Goal: Transaction & Acquisition: Purchase product/service

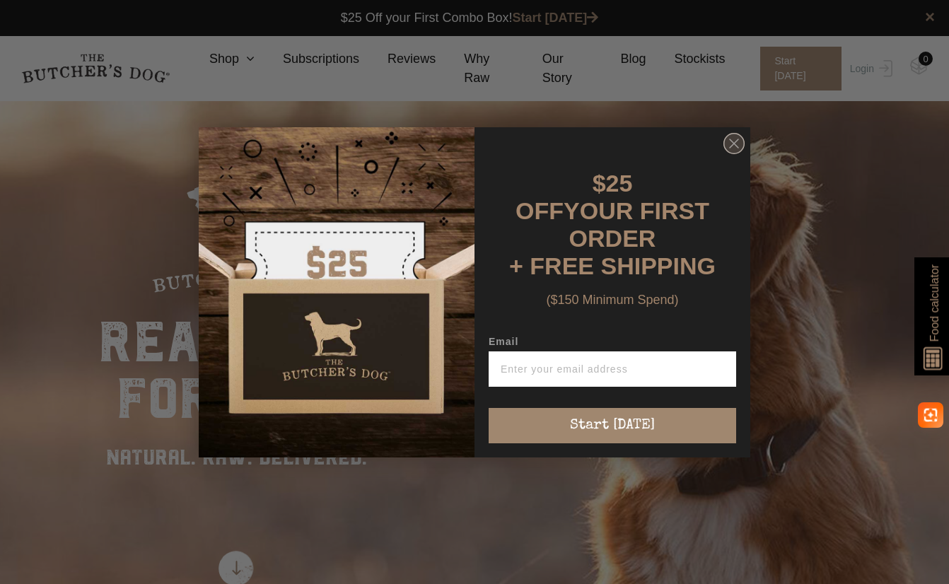
click at [735, 147] on icon "Close dialog" at bounding box center [734, 143] width 8 height 8
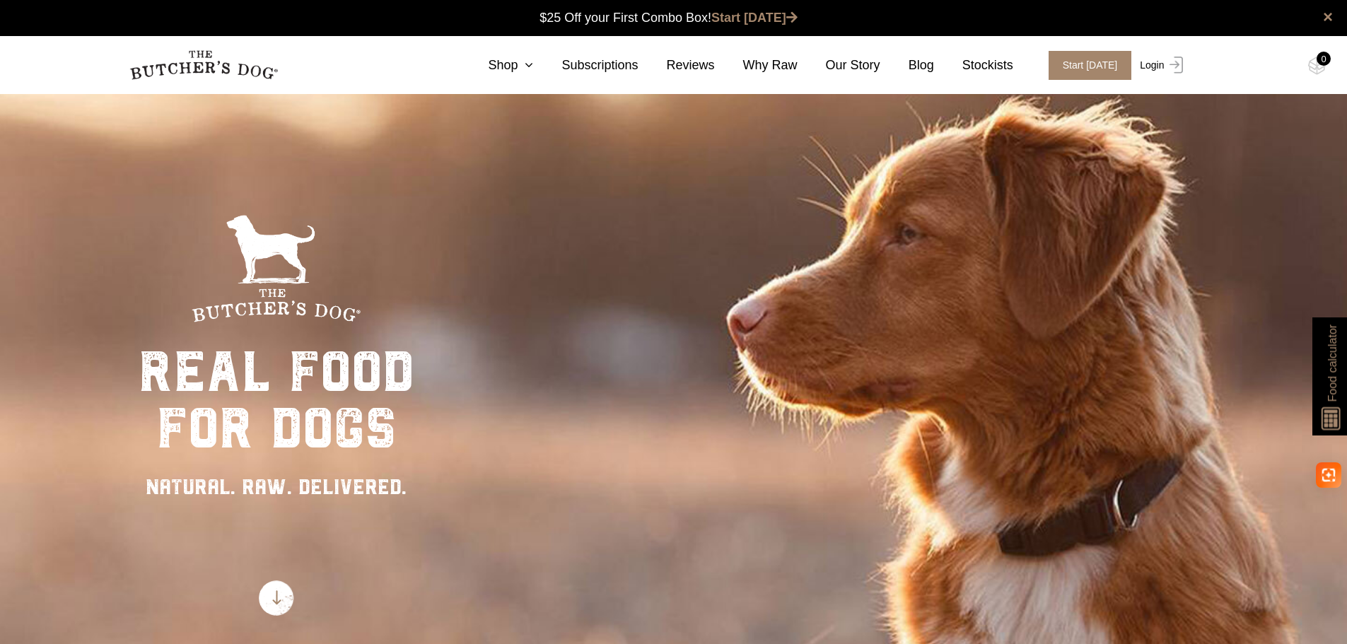
click at [948, 66] on img at bounding box center [1173, 65] width 18 height 17
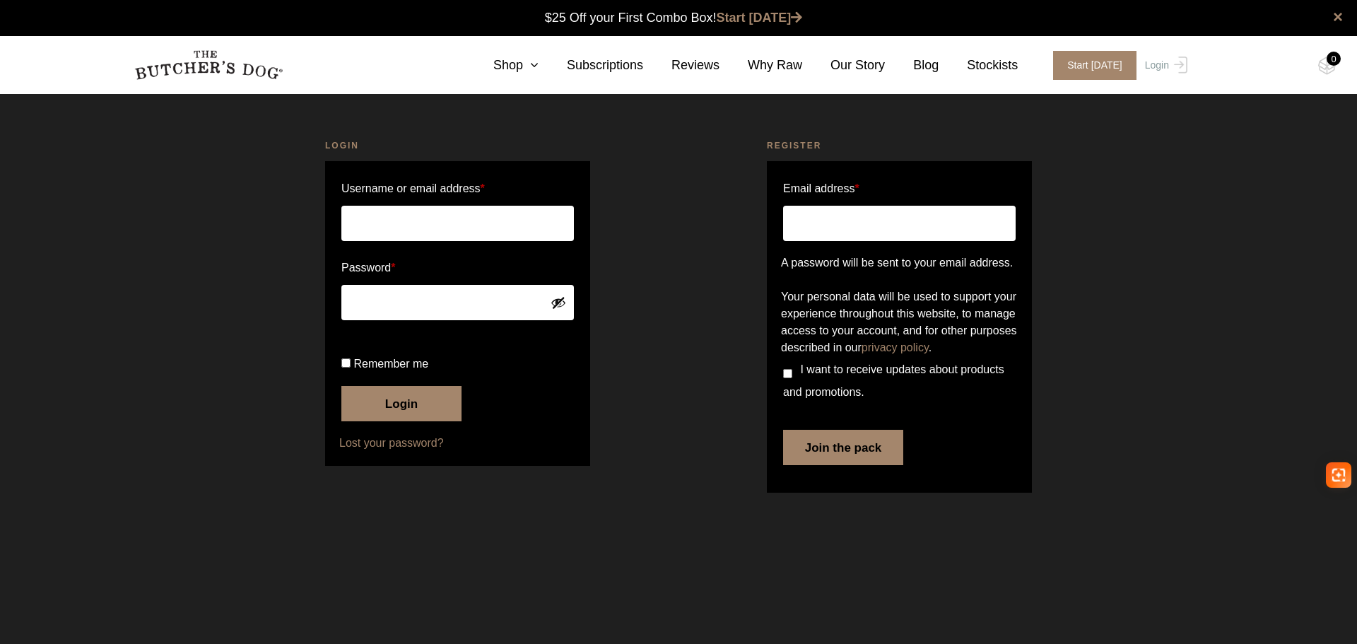
click at [466, 221] on input "Username or email address *" at bounding box center [457, 223] width 233 height 35
type input "mail@pets.com.au"
click at [412, 421] on button "Login" at bounding box center [401, 403] width 120 height 35
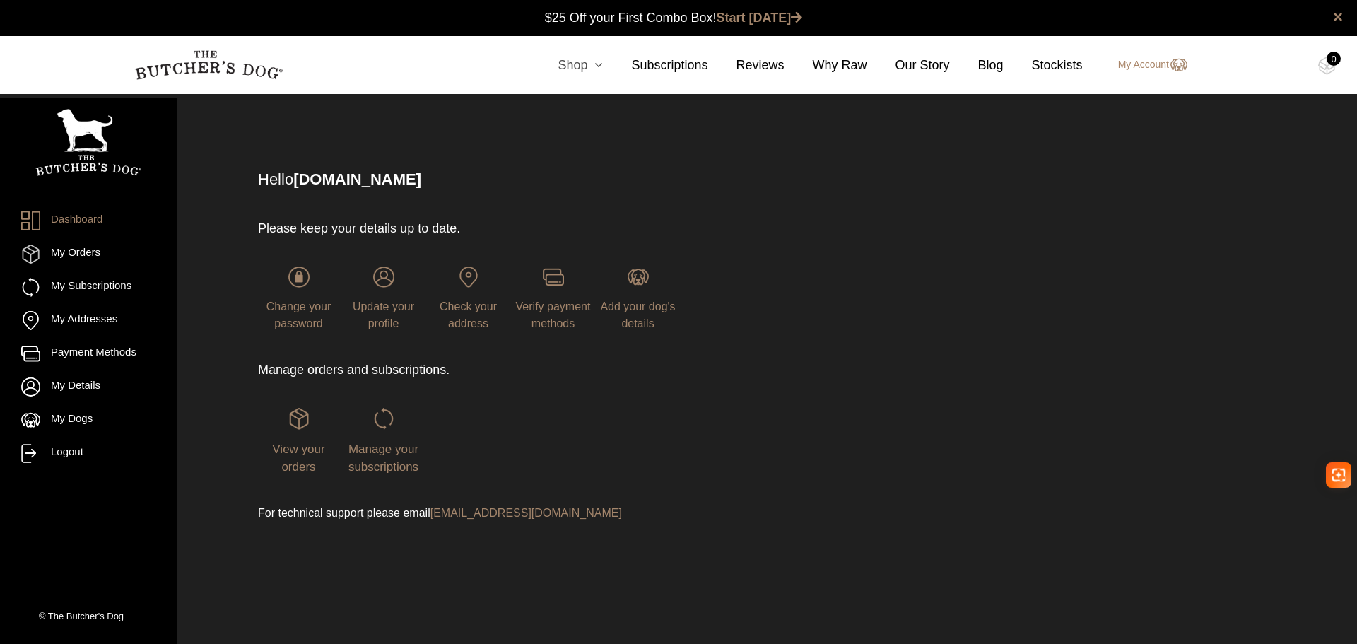
click at [590, 66] on link "Shop" at bounding box center [567, 65] width 74 height 19
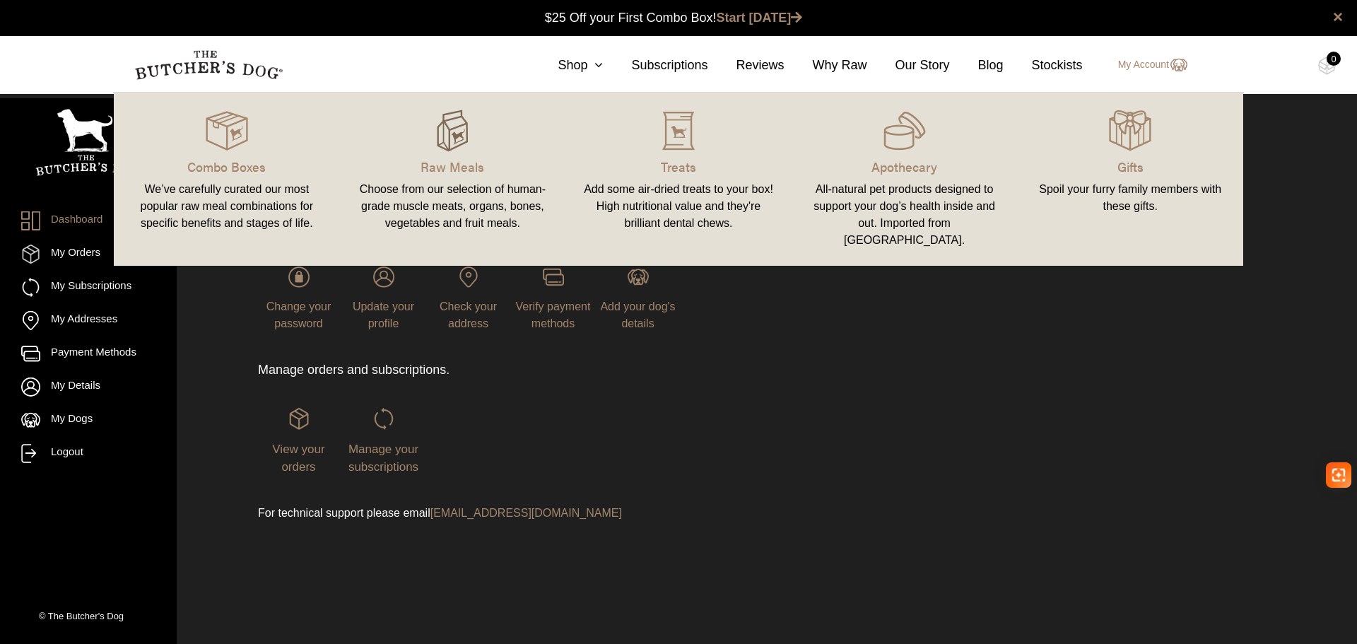
click at [455, 149] on img at bounding box center [452, 131] width 42 height 42
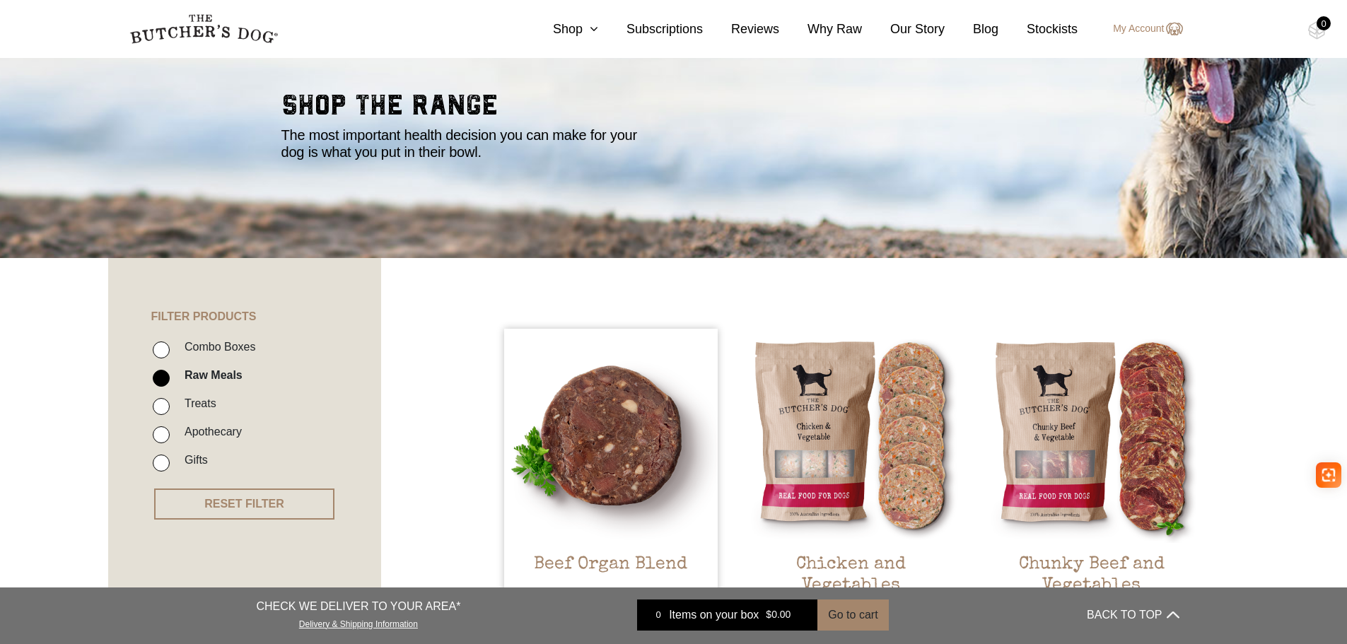
scroll to position [353, 0]
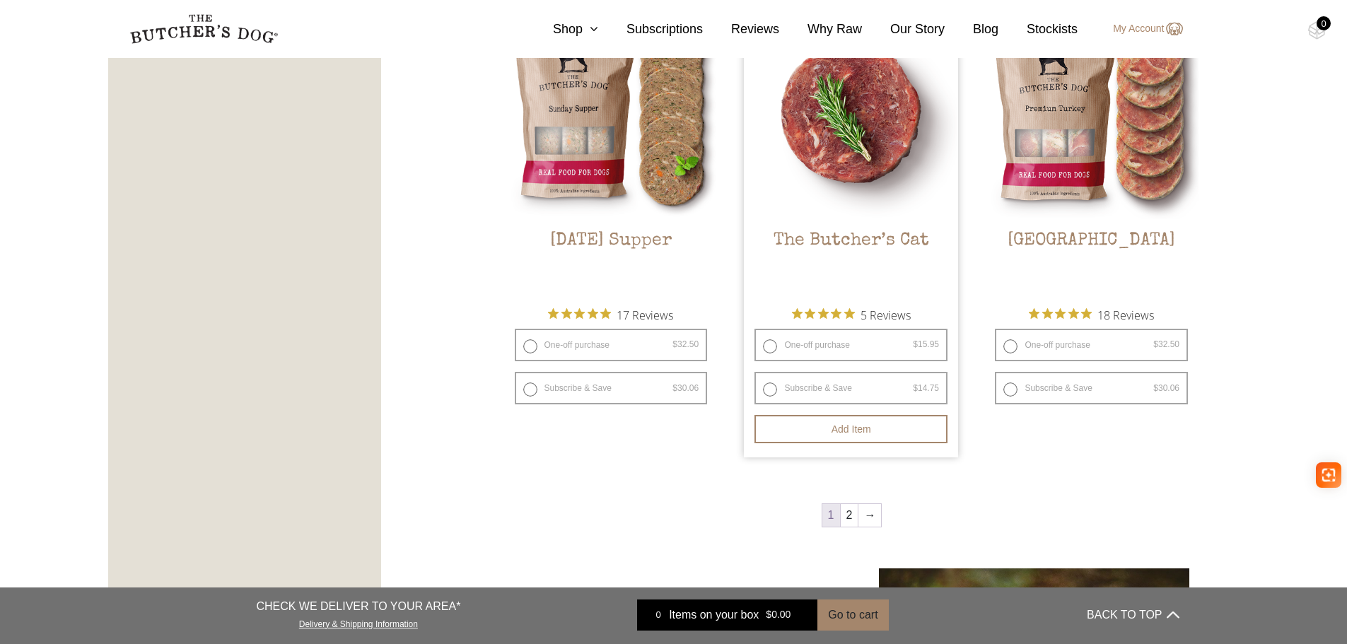
scroll to position [1909, 0]
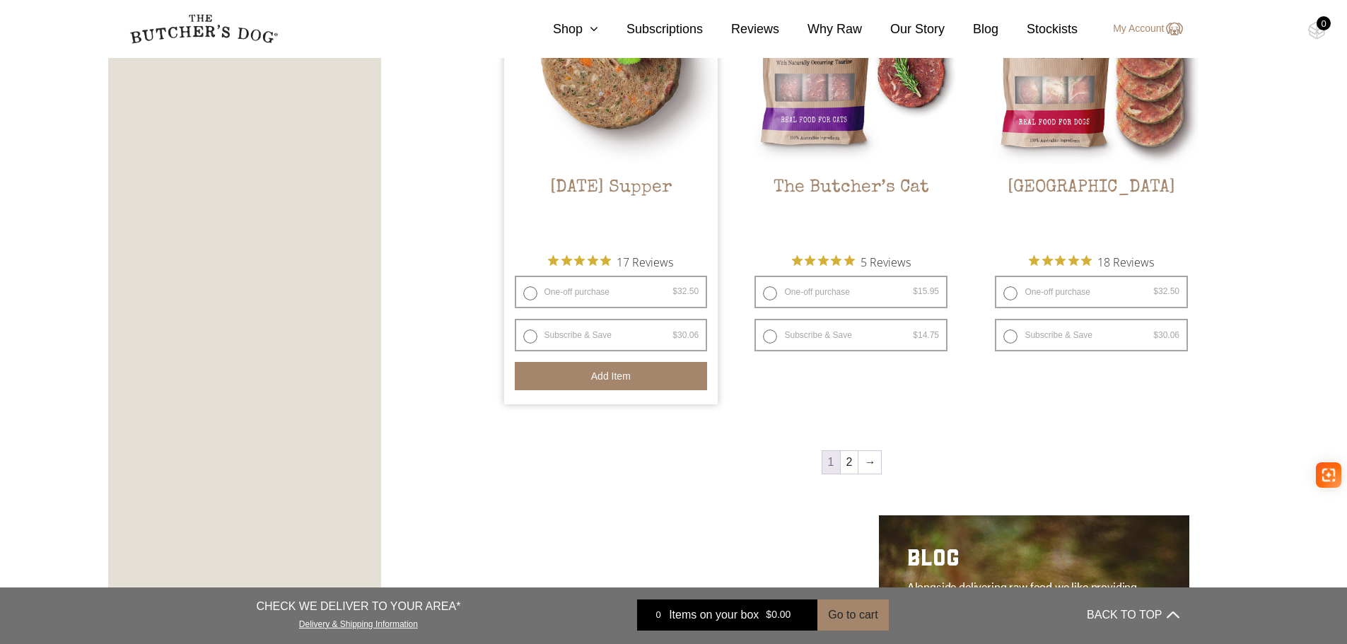
click at [587, 373] on button "Add item" at bounding box center [611, 376] width 193 height 28
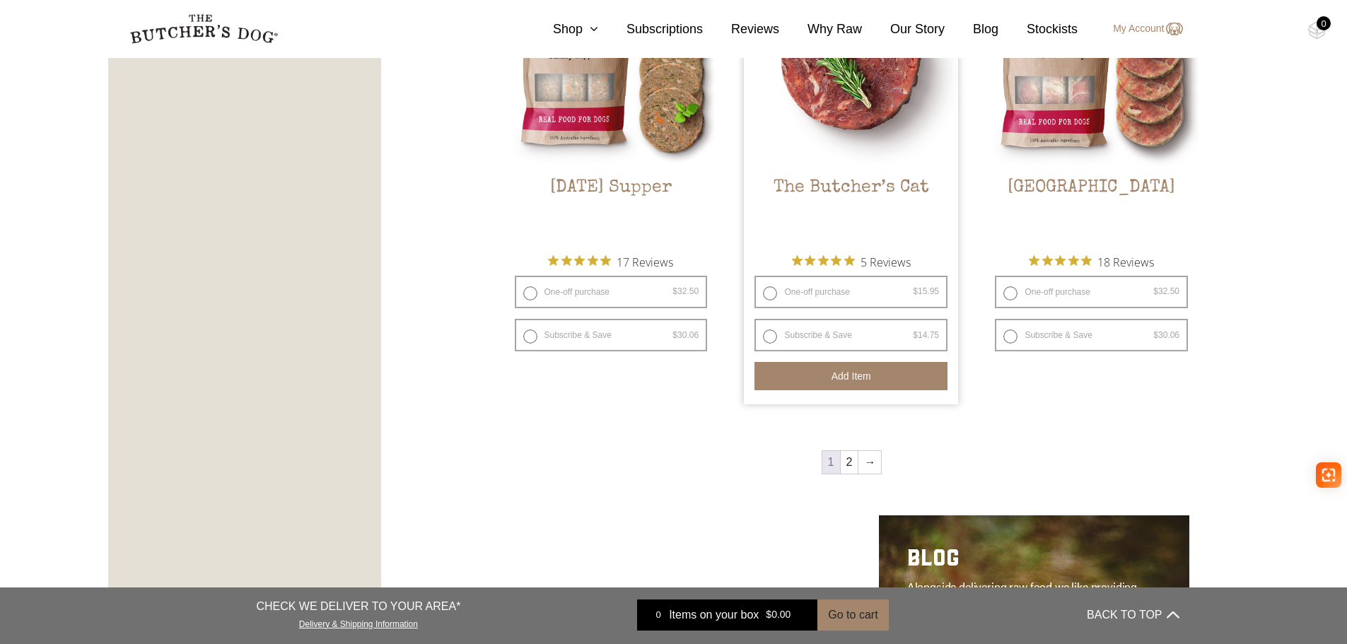
click at [844, 372] on button "Add item" at bounding box center [850, 376] width 193 height 28
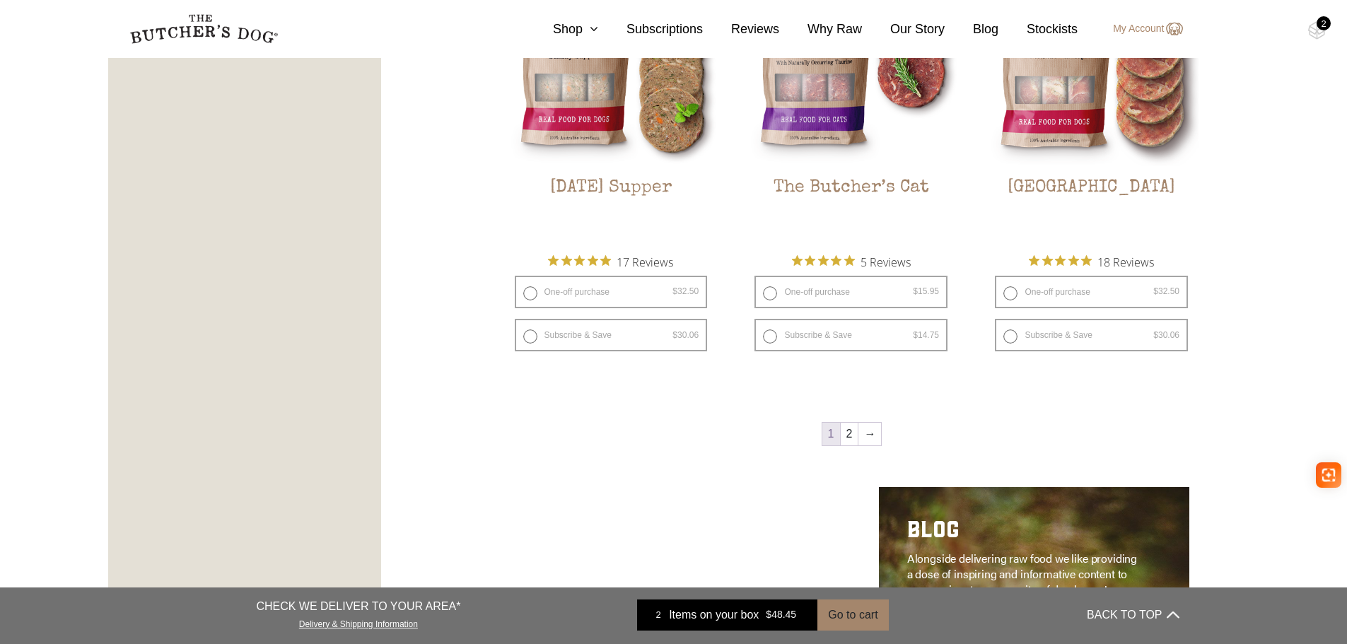
click at [1319, 23] on div "2" at bounding box center [1323, 23] width 14 height 14
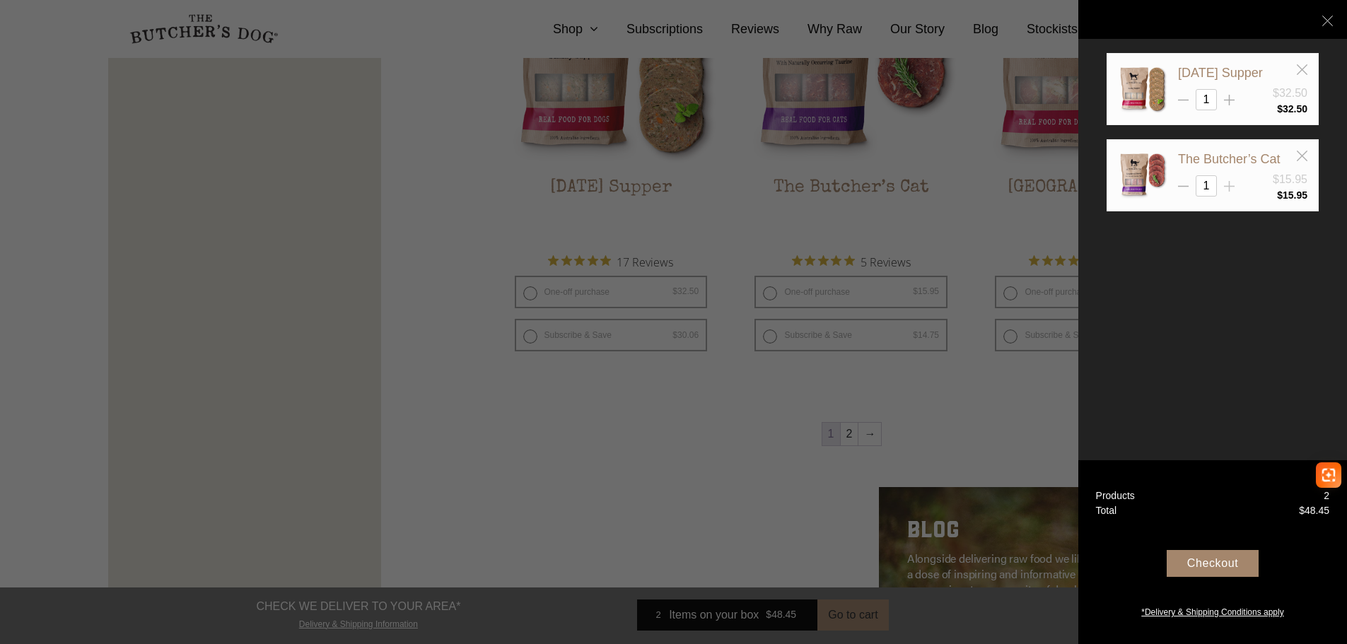
click at [1230, 185] on icon at bounding box center [1229, 186] width 11 height 11
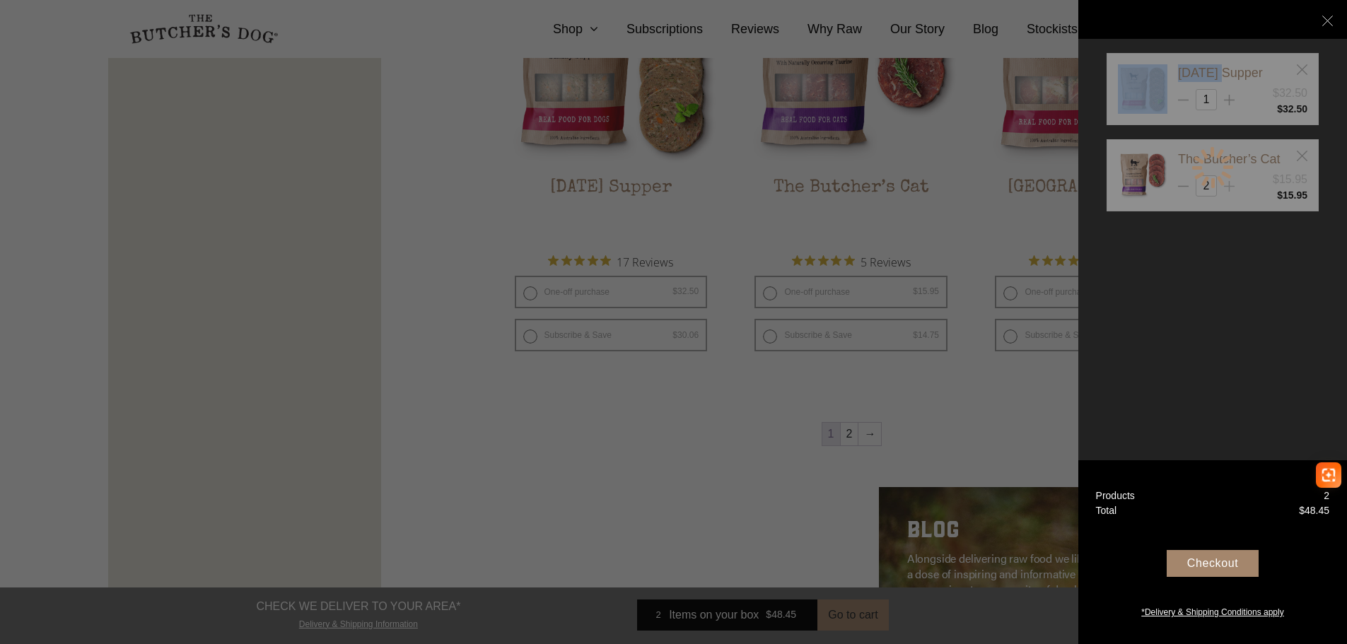
click at [1230, 185] on div at bounding box center [1212, 167] width 45 height 45
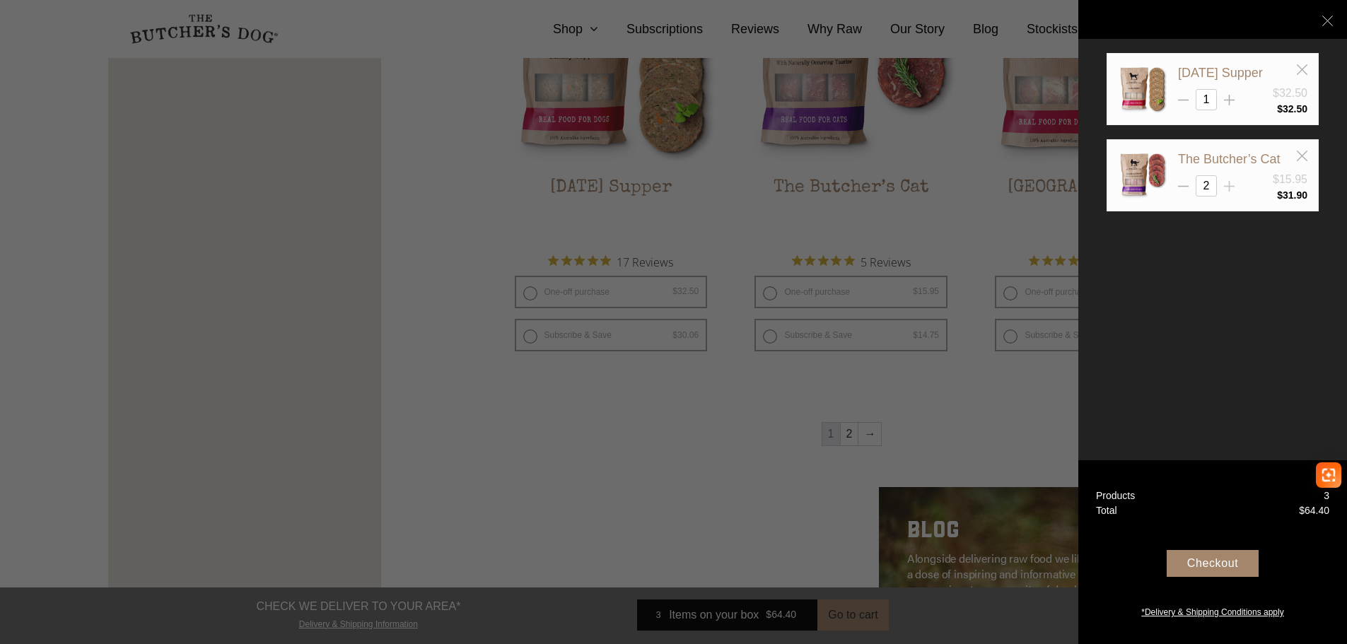
click at [1227, 188] on icon at bounding box center [1229, 186] width 11 height 11
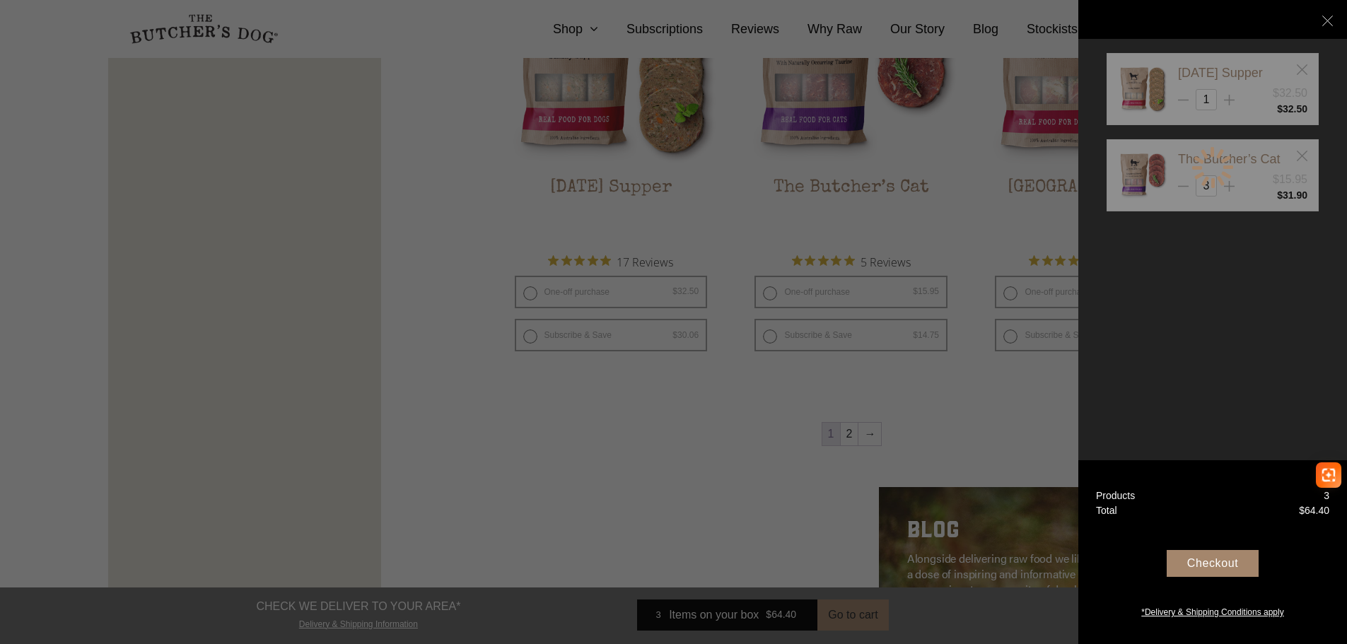
click at [1225, 187] on div at bounding box center [1212, 167] width 45 height 45
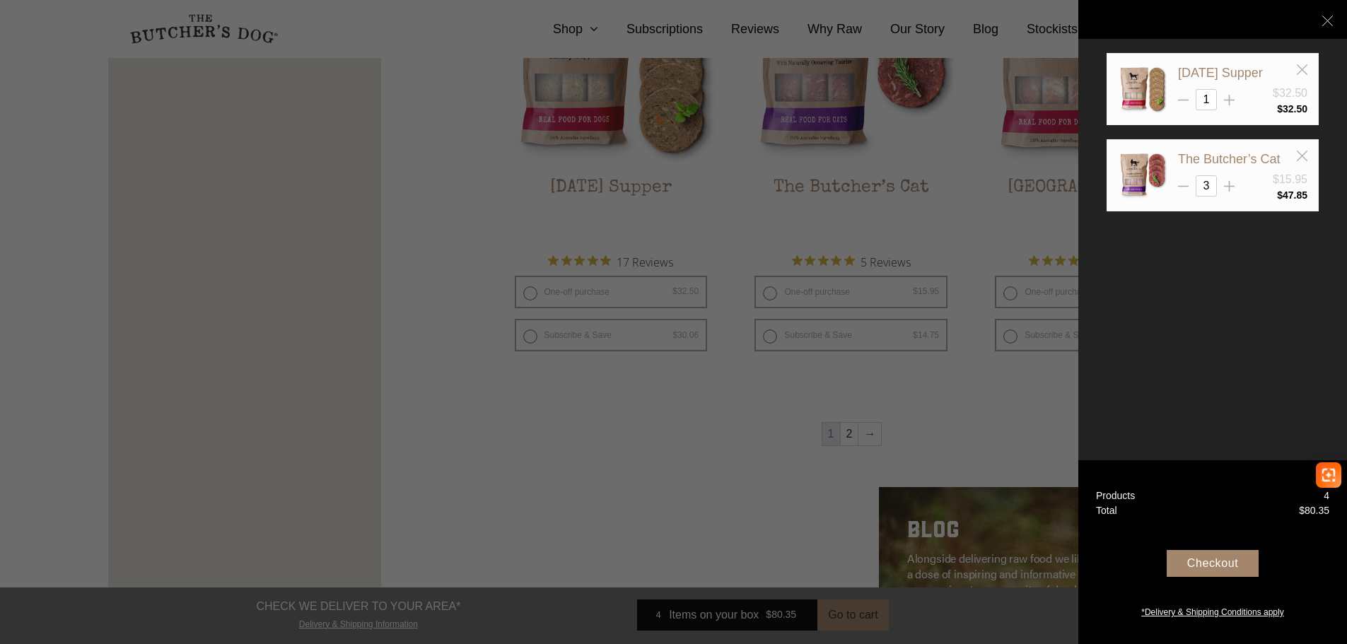
click at [1225, 187] on icon at bounding box center [1229, 186] width 11 height 11
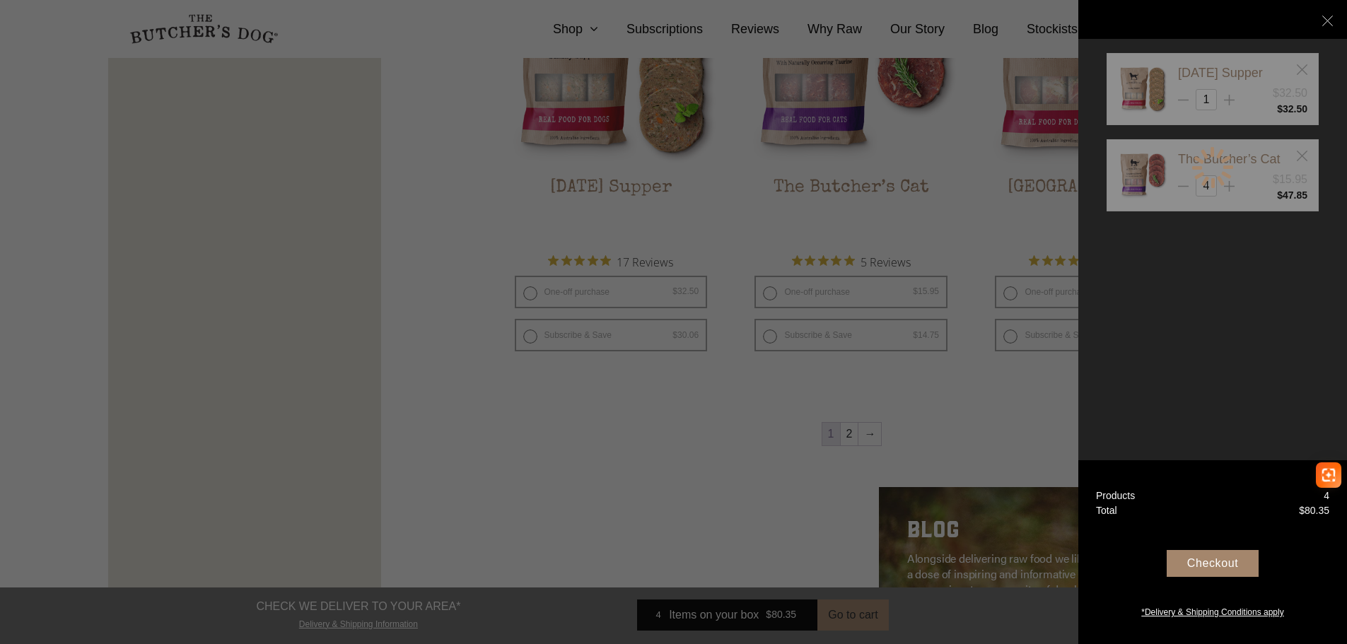
click at [1225, 187] on icon at bounding box center [1229, 186] width 11 height 11
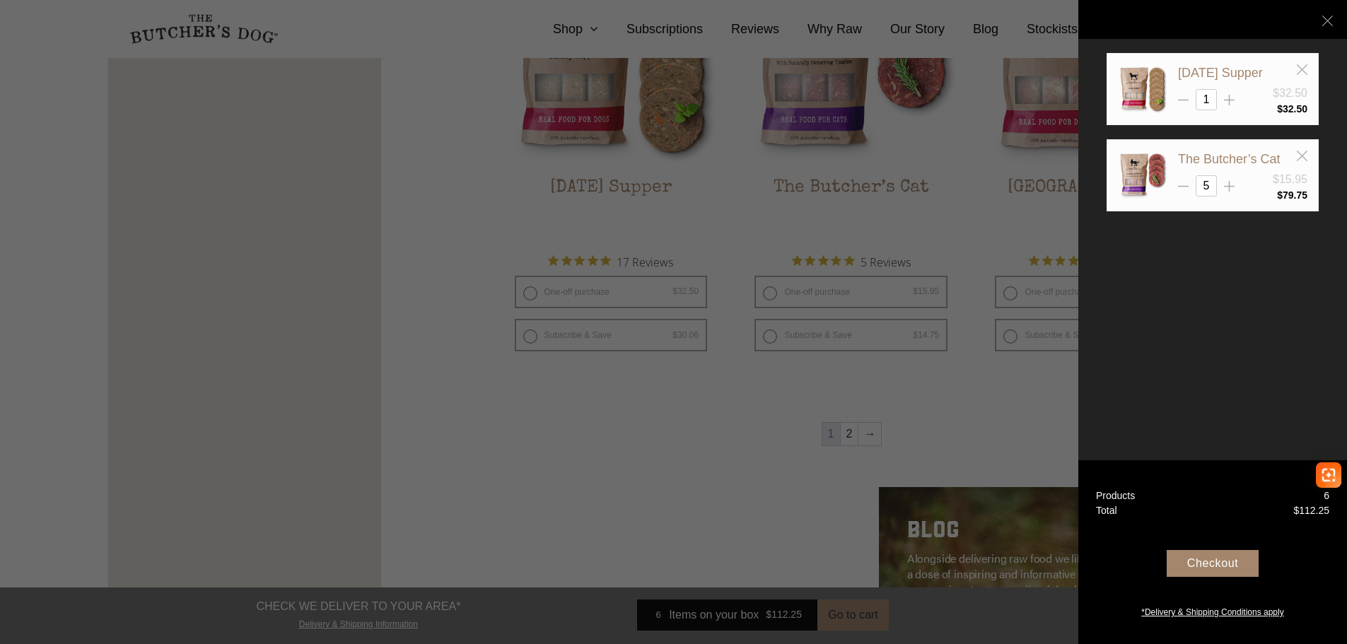
click at [1225, 187] on icon at bounding box center [1229, 186] width 11 height 11
type input "6"
click at [1229, 98] on line at bounding box center [1229, 100] width 0 height 11
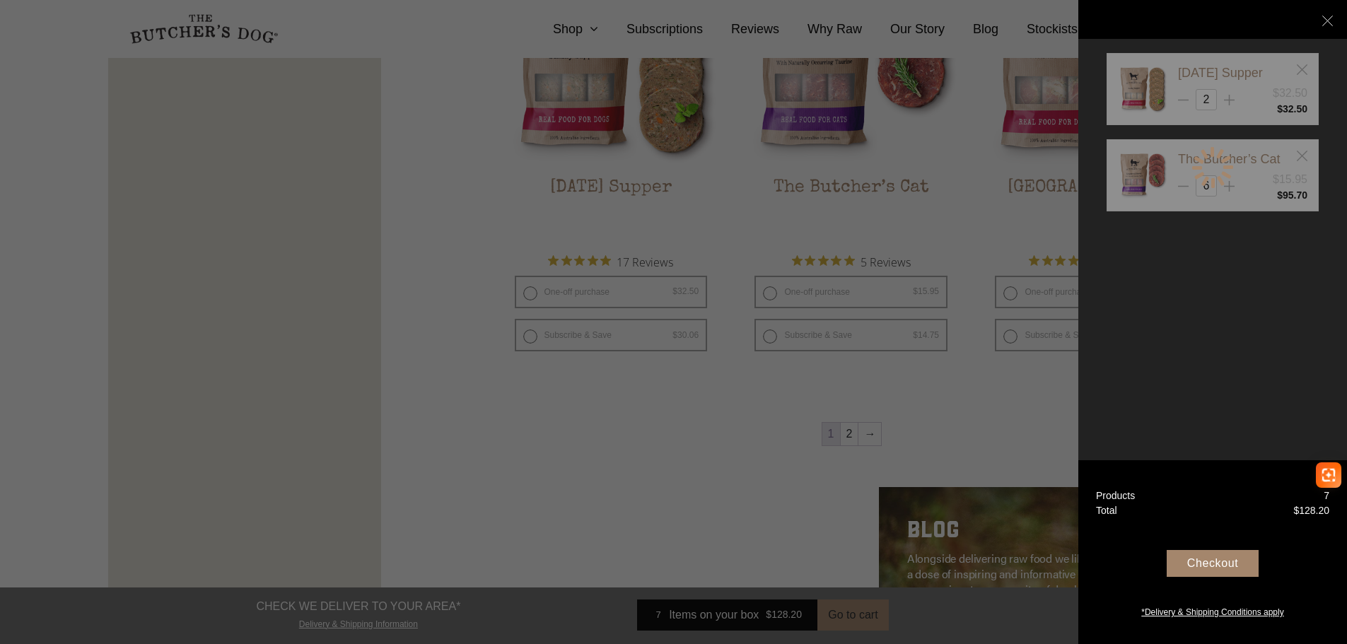
click at [1229, 98] on div at bounding box center [1212, 167] width 212 height 229
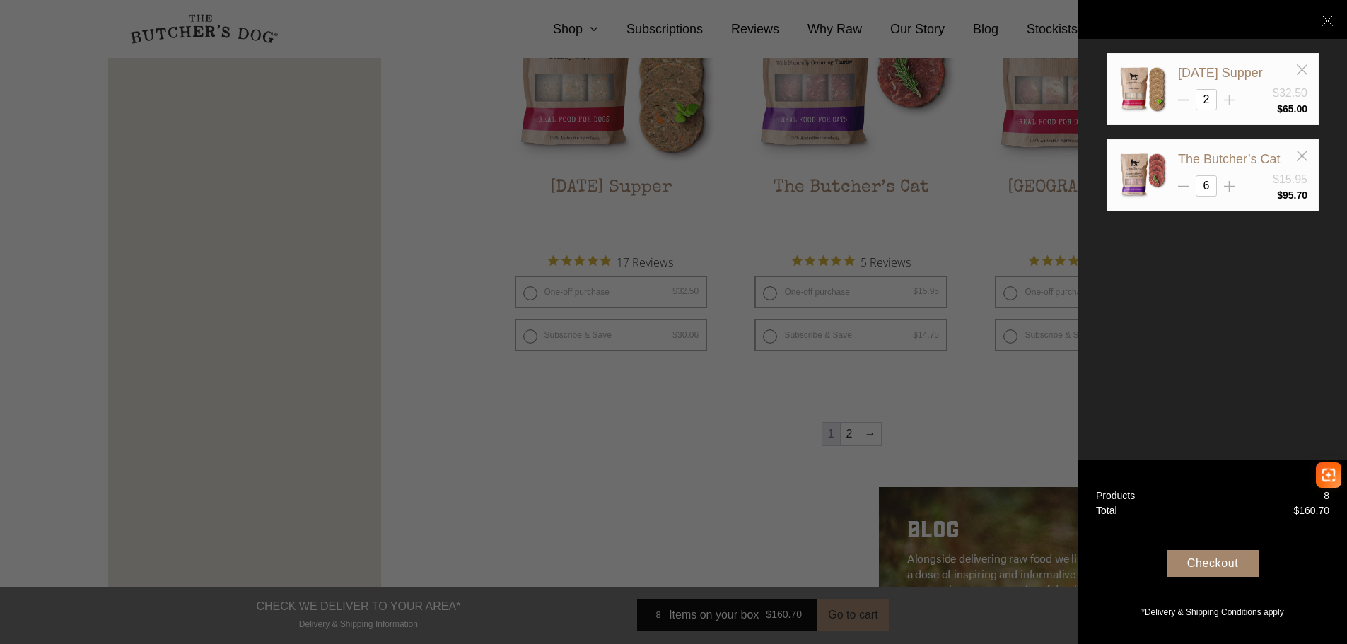
click at [1229, 98] on line at bounding box center [1229, 100] width 0 height 11
type input "4"
click at [609, 421] on div at bounding box center [673, 322] width 1347 height 644
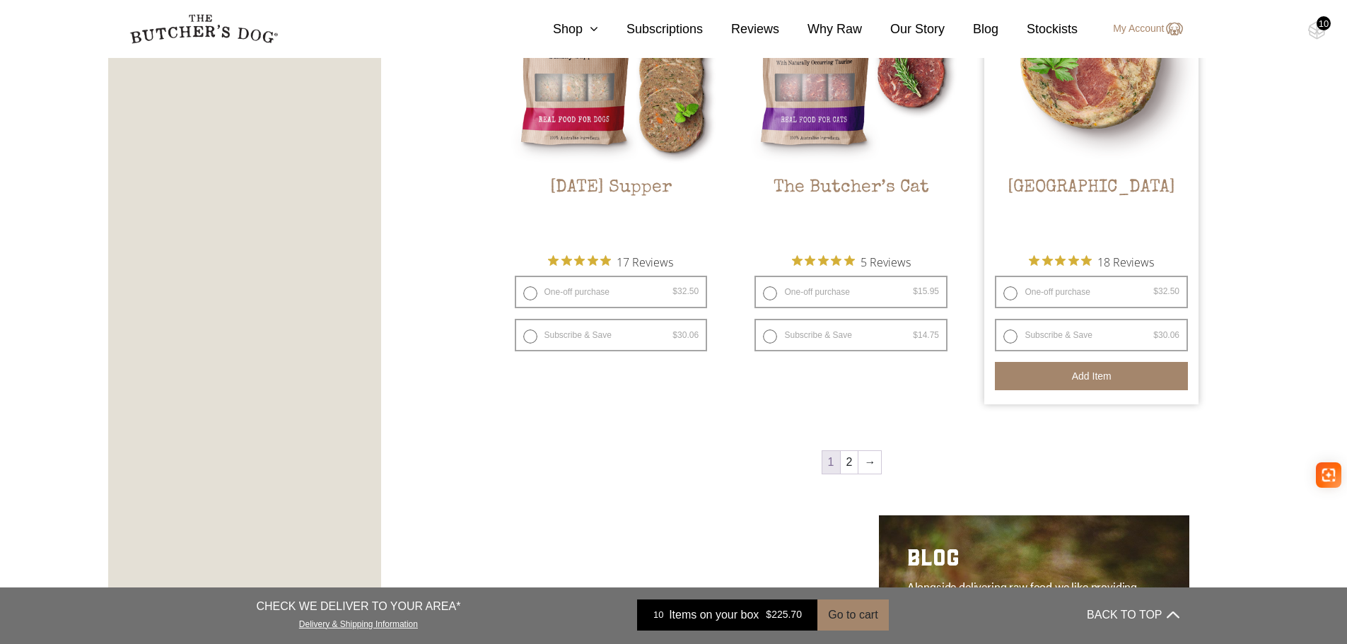
click at [1070, 374] on button "Add item" at bounding box center [1091, 376] width 193 height 28
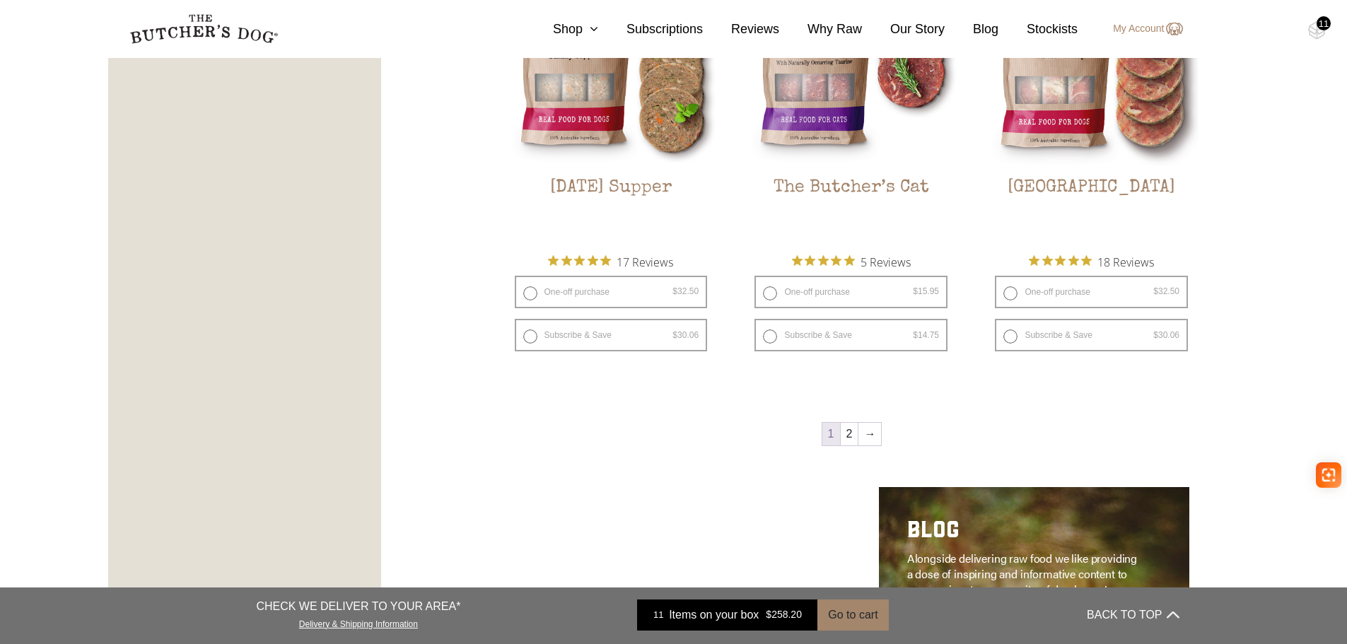
click at [1318, 27] on div "11" at bounding box center [1323, 23] width 14 height 14
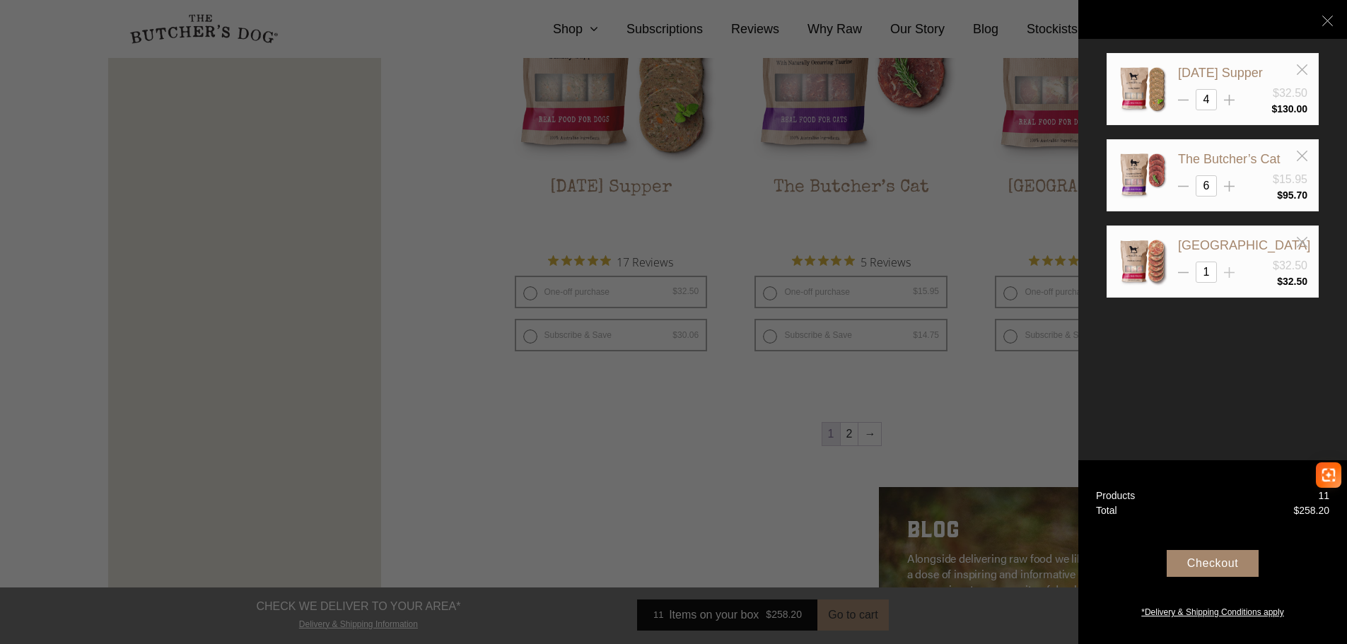
click at [1228, 276] on icon at bounding box center [1229, 272] width 11 height 11
click at [1228, 274] on icon at bounding box center [1229, 272] width 11 height 11
type input "4"
click at [736, 430] on div at bounding box center [673, 322] width 1347 height 644
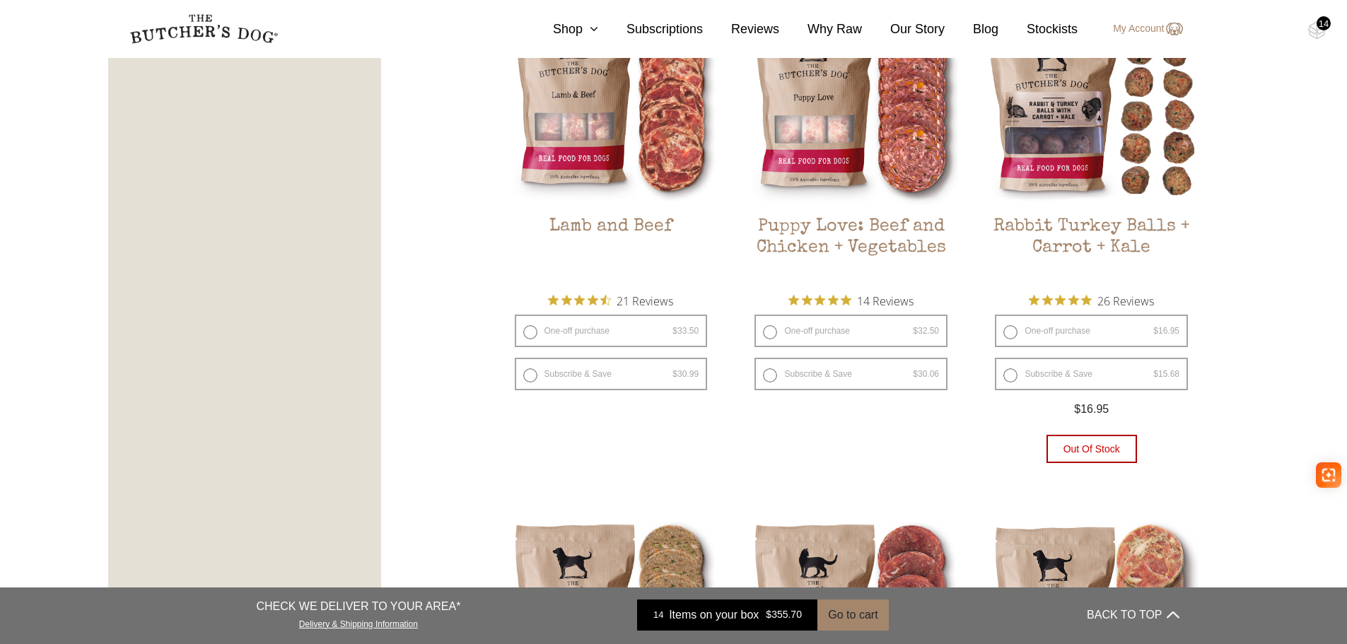
scroll to position [1343, 0]
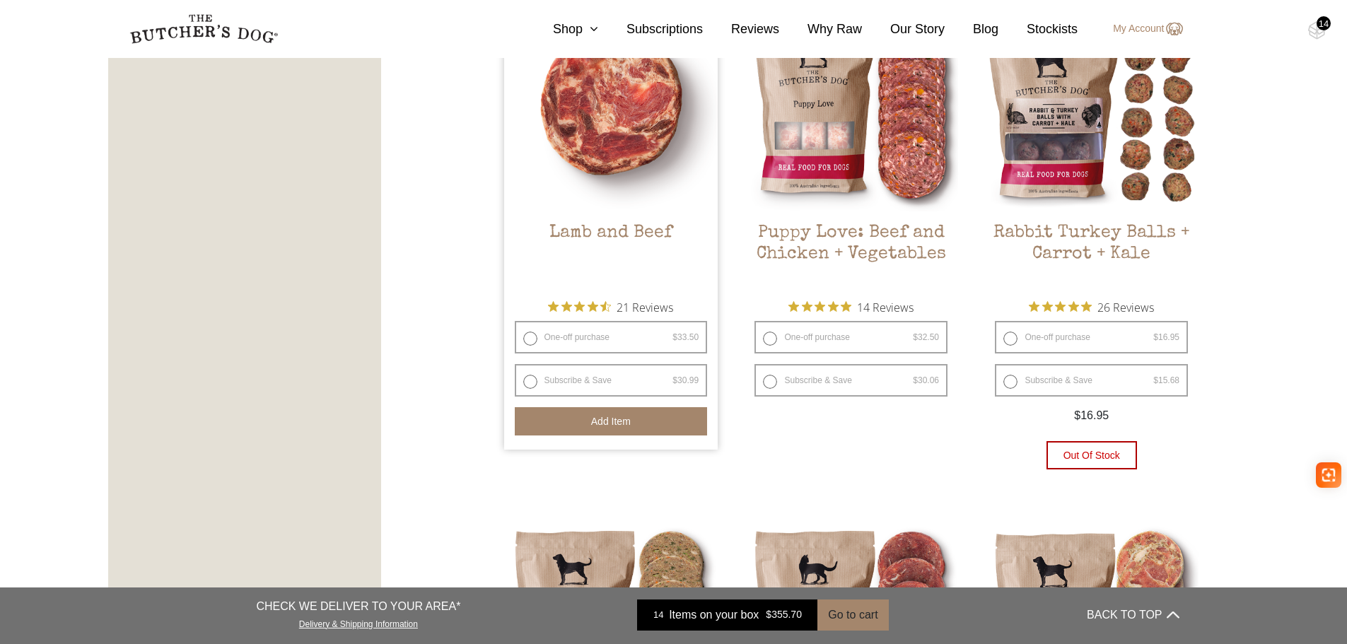
click at [624, 421] on button "Add item" at bounding box center [611, 421] width 193 height 28
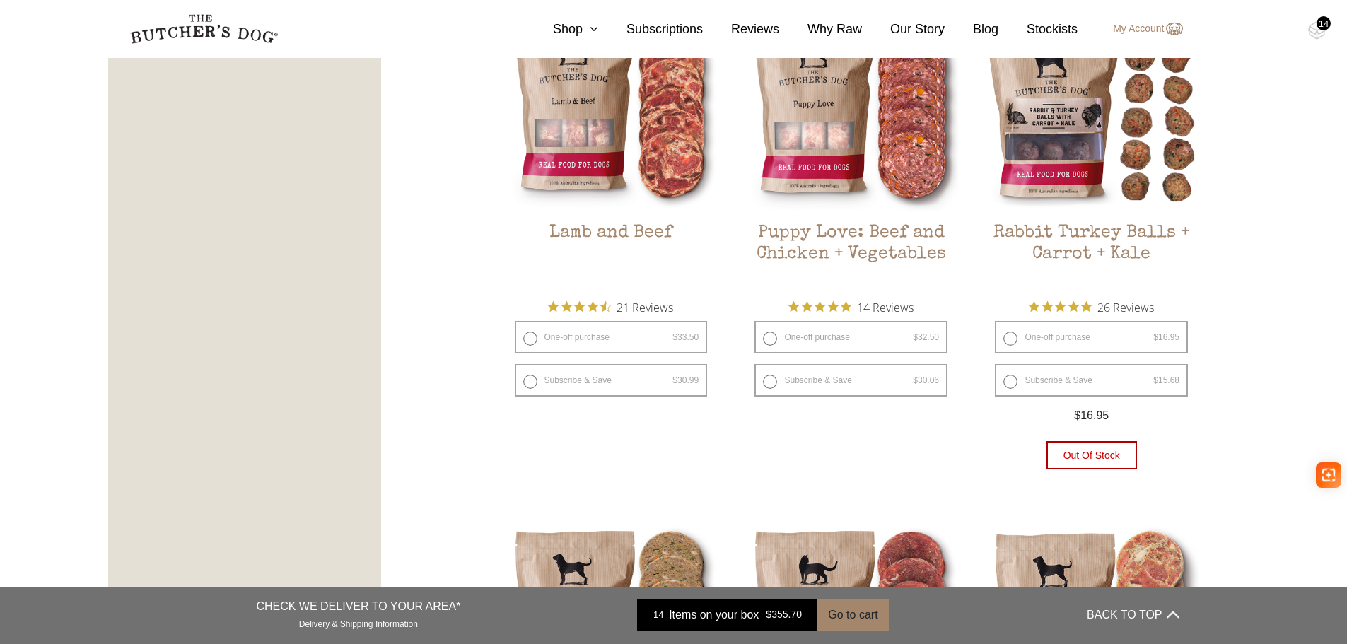
click at [1317, 24] on div "14" at bounding box center [1323, 23] width 14 height 14
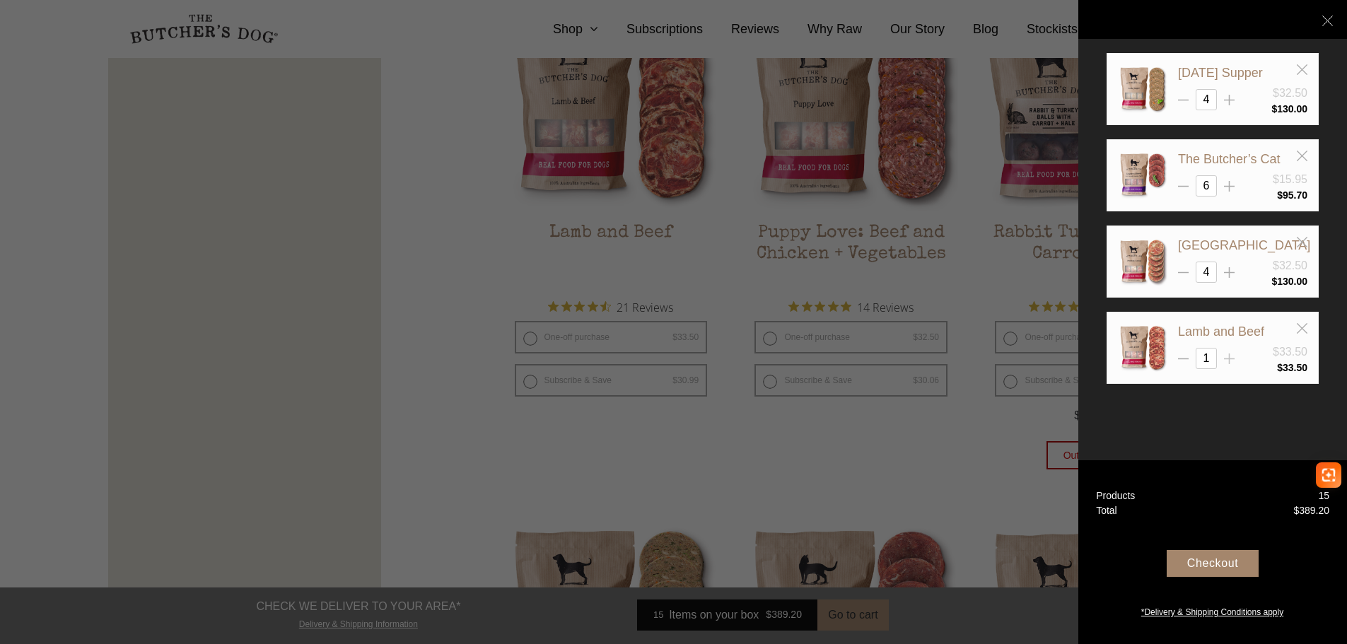
click at [1231, 359] on line at bounding box center [1229, 359] width 11 height 0
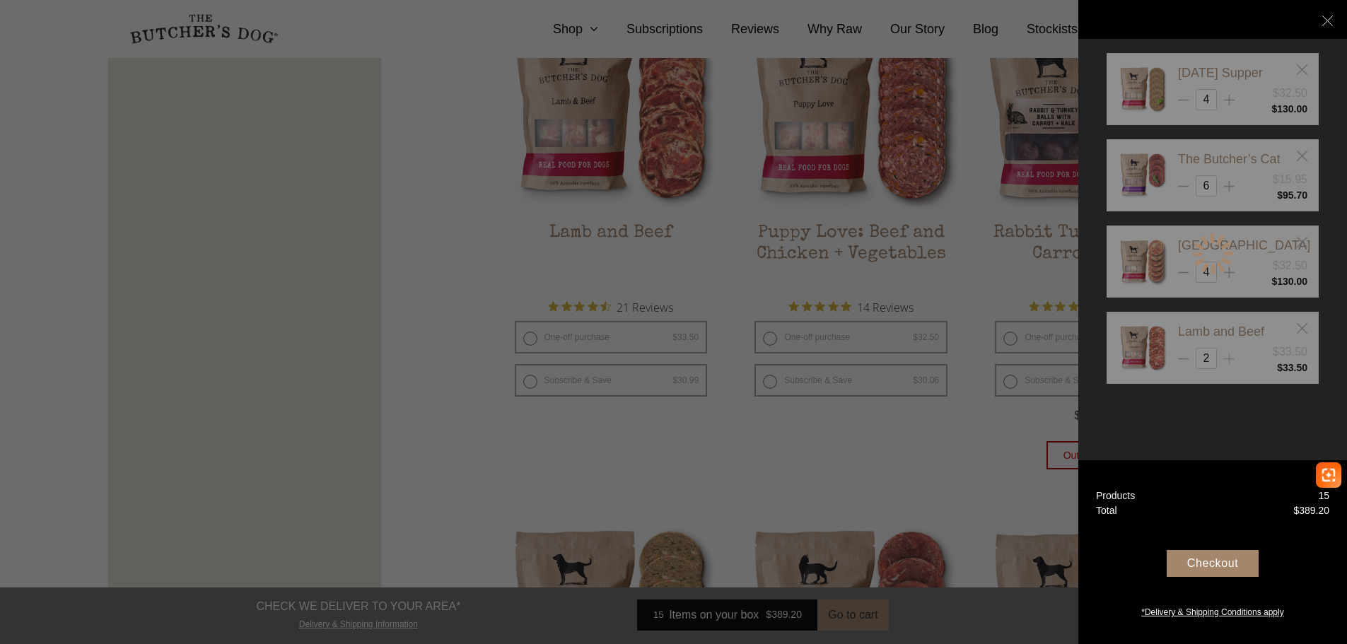
click at [1231, 359] on div "Sunday Supper $32.50 4 $ 130.00" at bounding box center [1212, 254] width 212 height 402
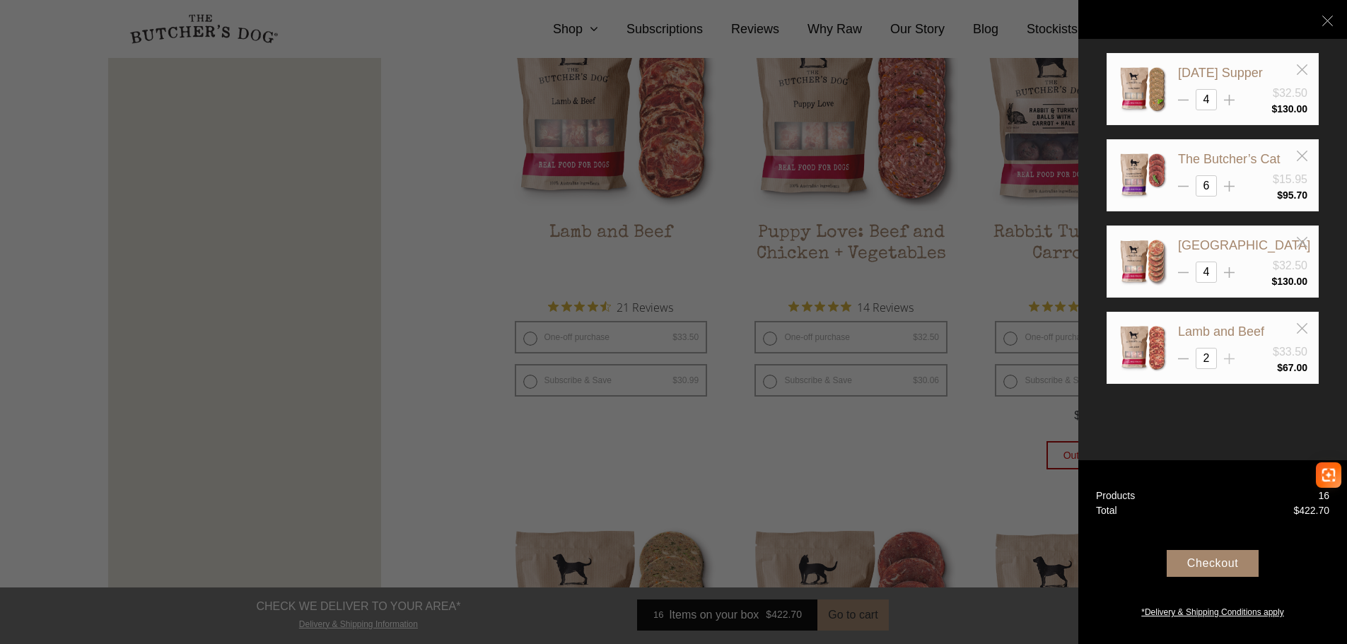
click at [1231, 359] on line at bounding box center [1229, 359] width 11 height 0
click at [1231, 359] on div "Sunday Supper $32.50 4 $ 130.00" at bounding box center [1212, 254] width 212 height 402
click at [1227, 359] on line at bounding box center [1229, 359] width 11 height 0
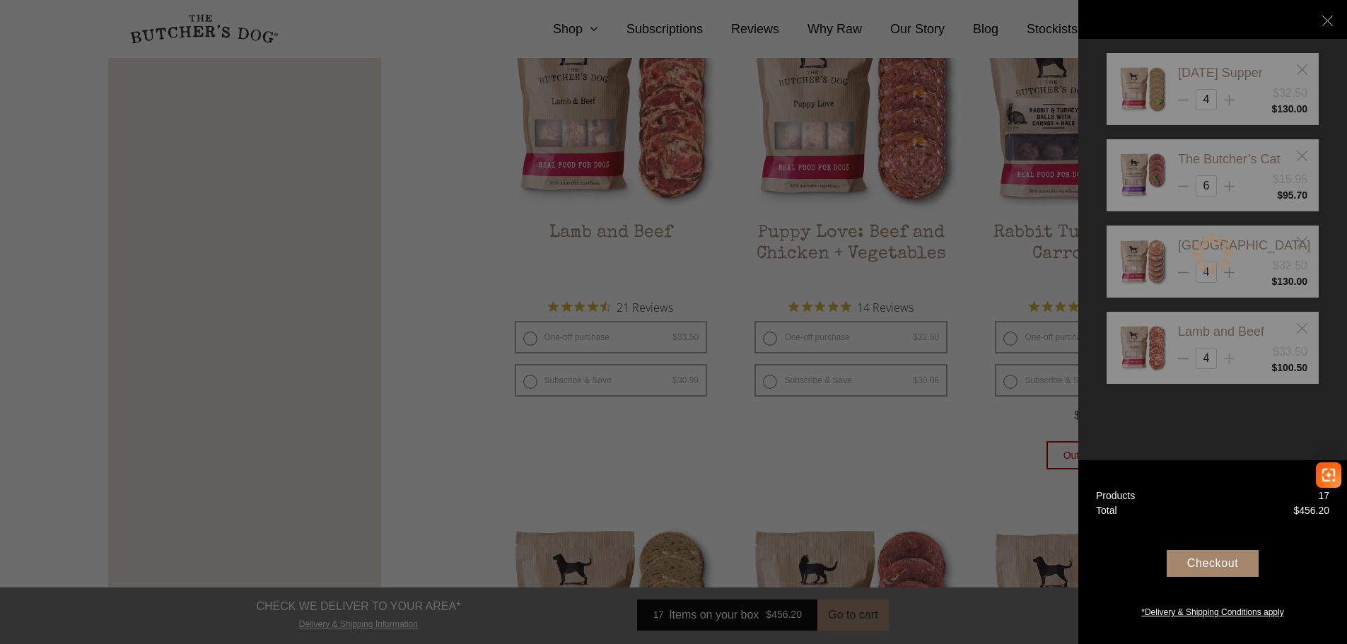
click at [1227, 359] on div "Sunday Supper $32.50 4 $ 130.00" at bounding box center [1212, 254] width 212 height 402
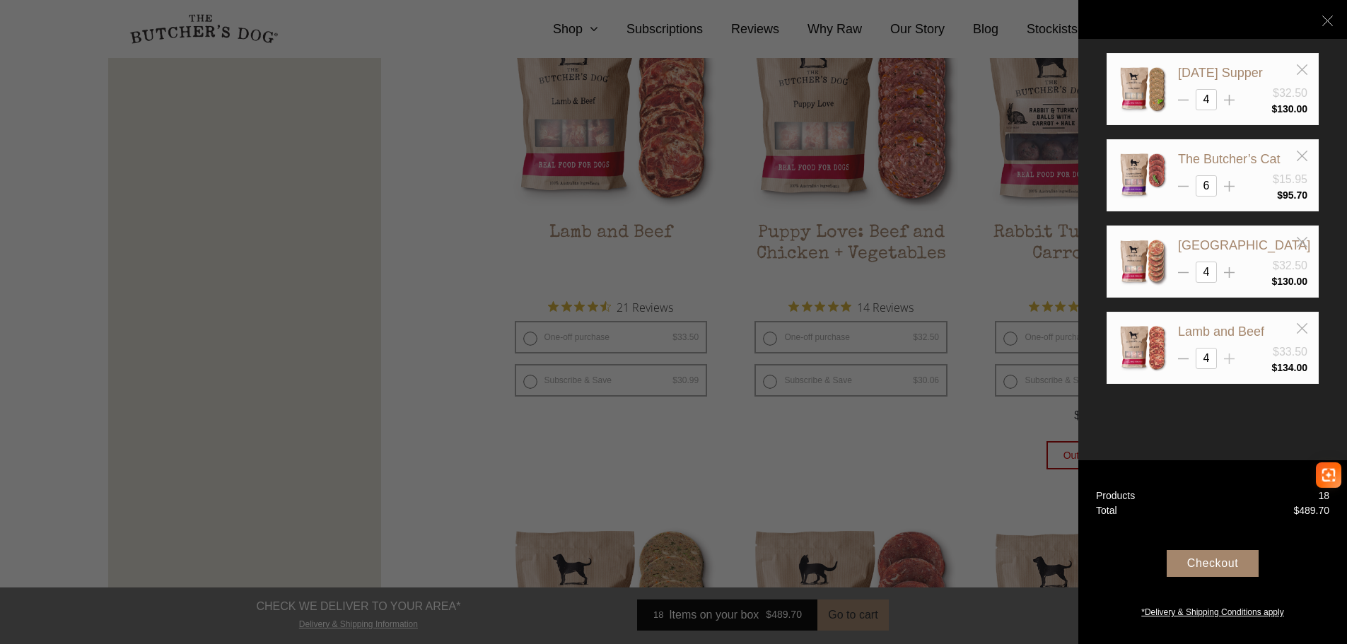
click at [1227, 359] on line at bounding box center [1229, 359] width 11 height 0
type input "6"
click at [917, 433] on div at bounding box center [673, 322] width 1347 height 644
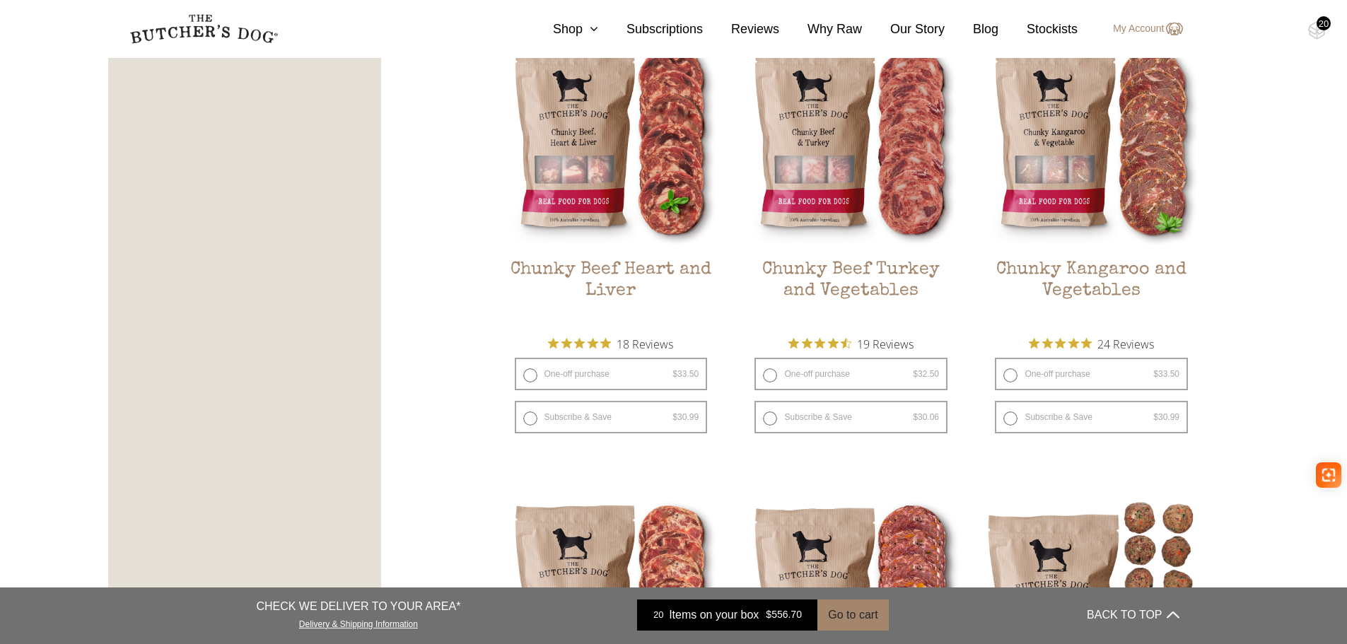
scroll to position [848, 0]
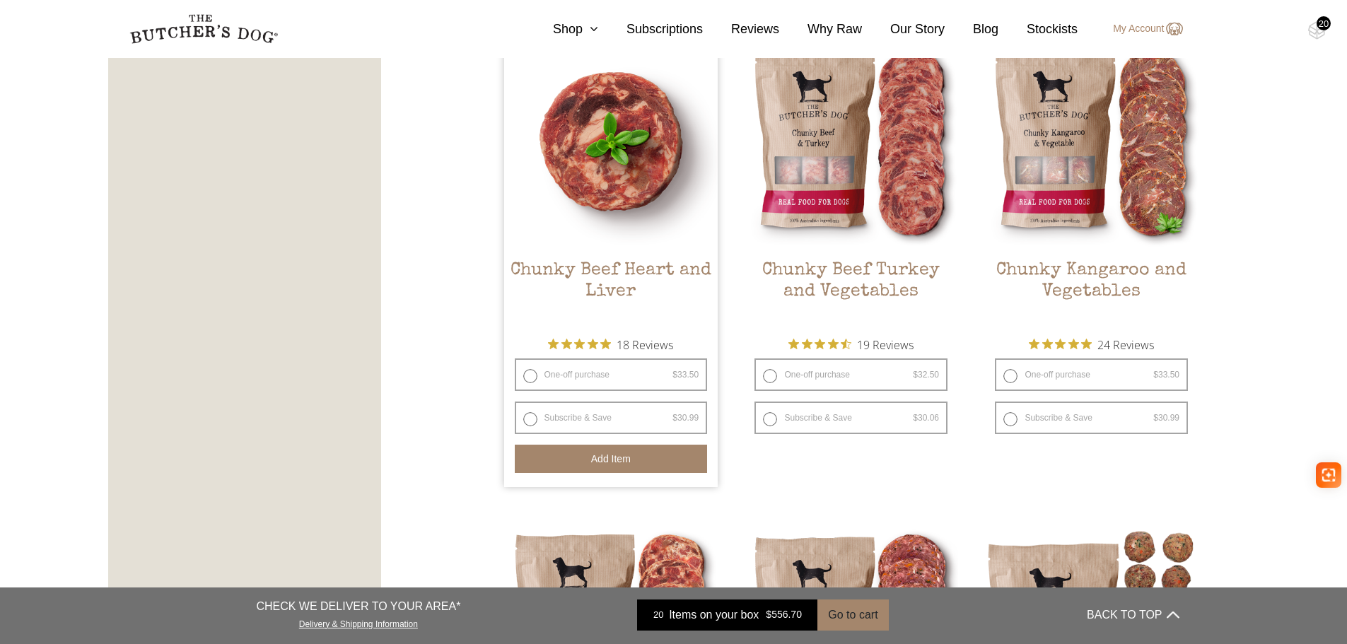
click at [652, 456] on button "Add item" at bounding box center [611, 459] width 193 height 28
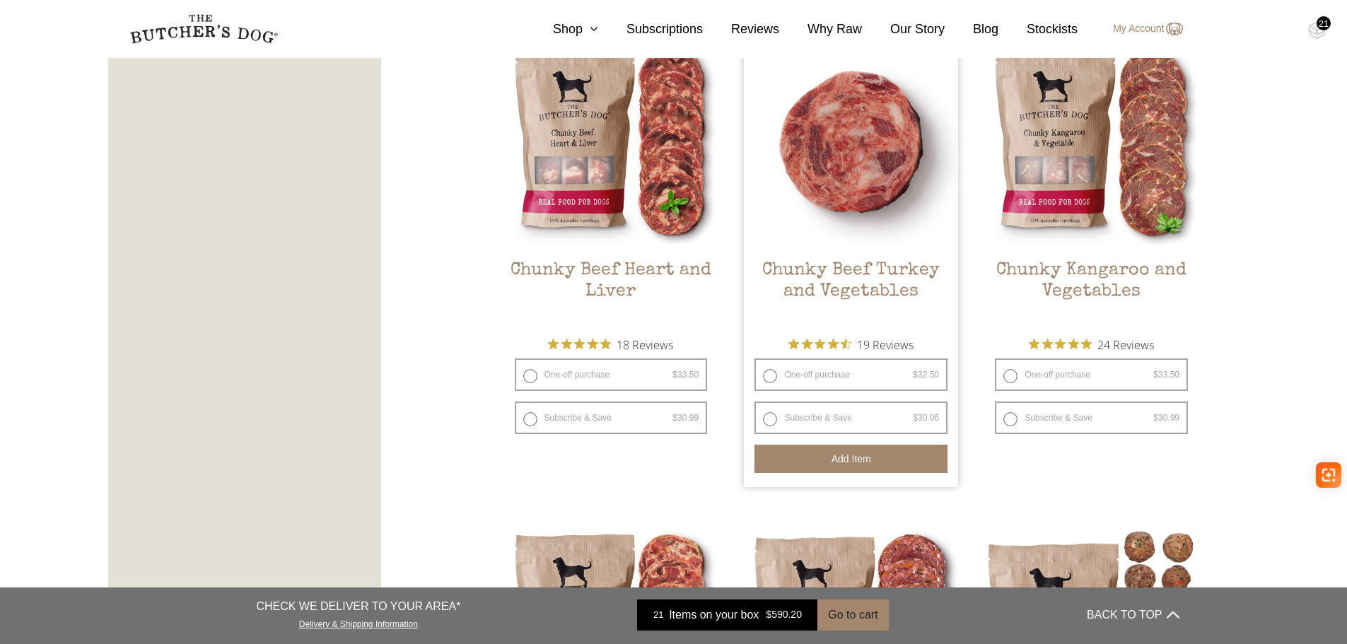
click at [866, 469] on button "Add item" at bounding box center [850, 459] width 193 height 28
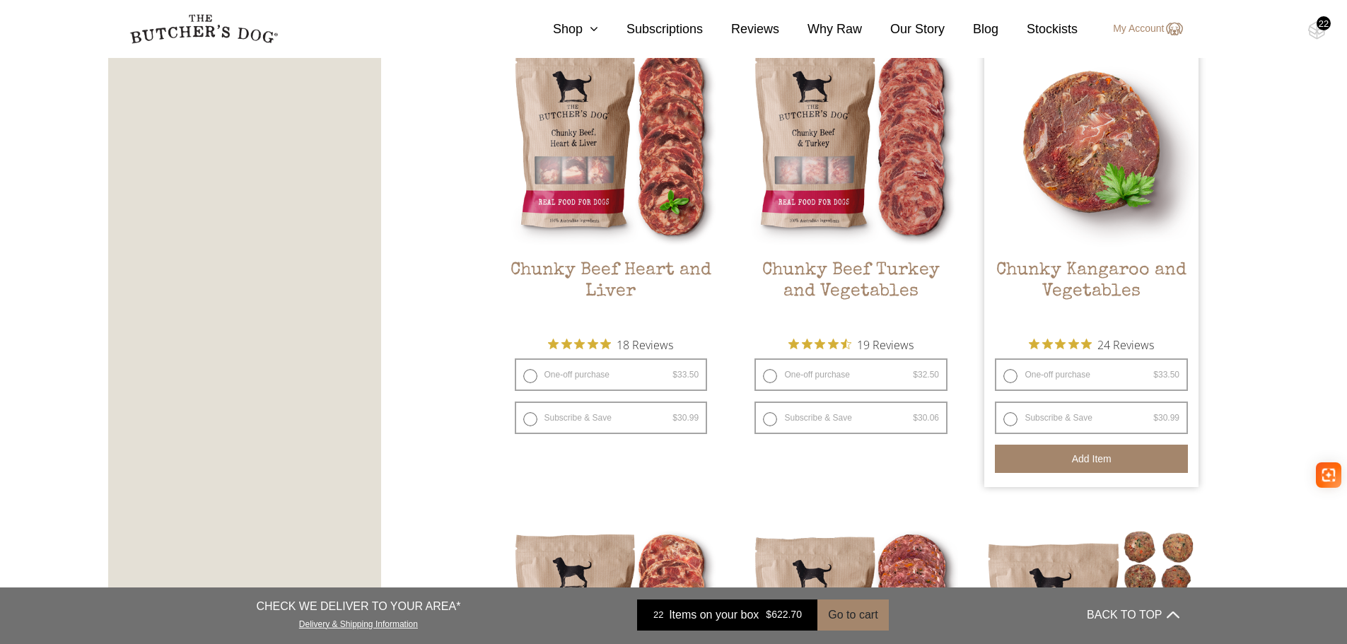
click at [1111, 463] on button "Add item" at bounding box center [1091, 459] width 193 height 28
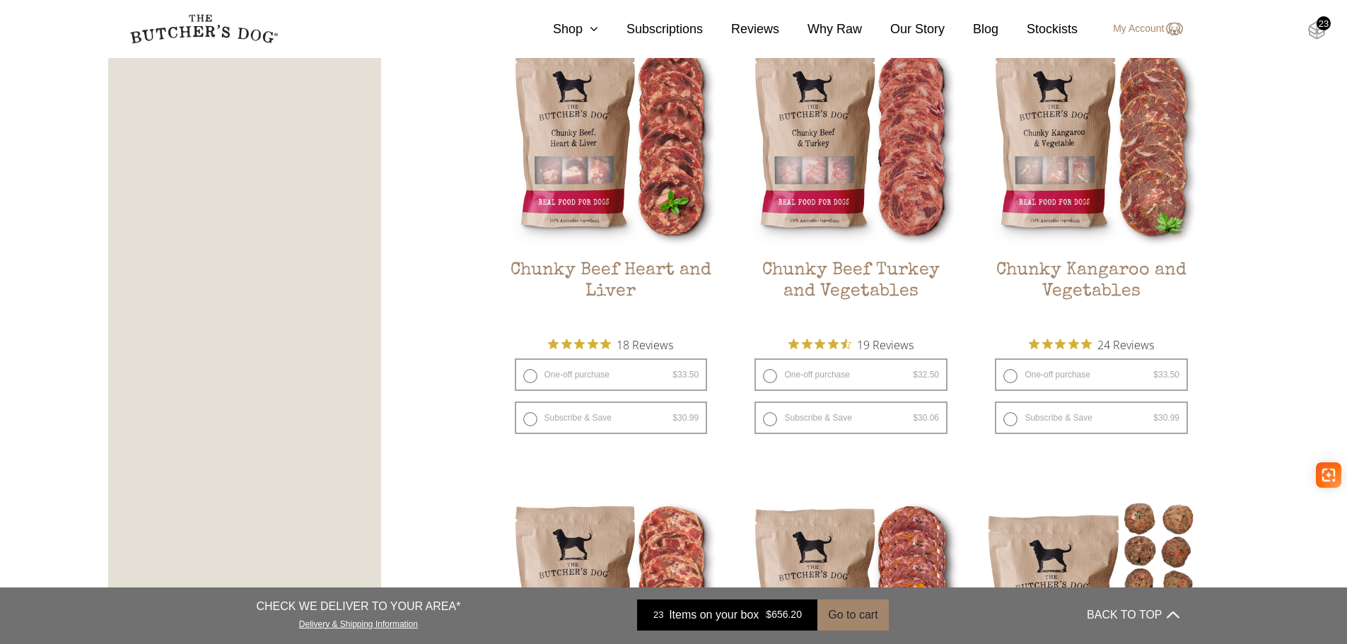
click at [1322, 30] on img at bounding box center [1317, 30] width 18 height 18
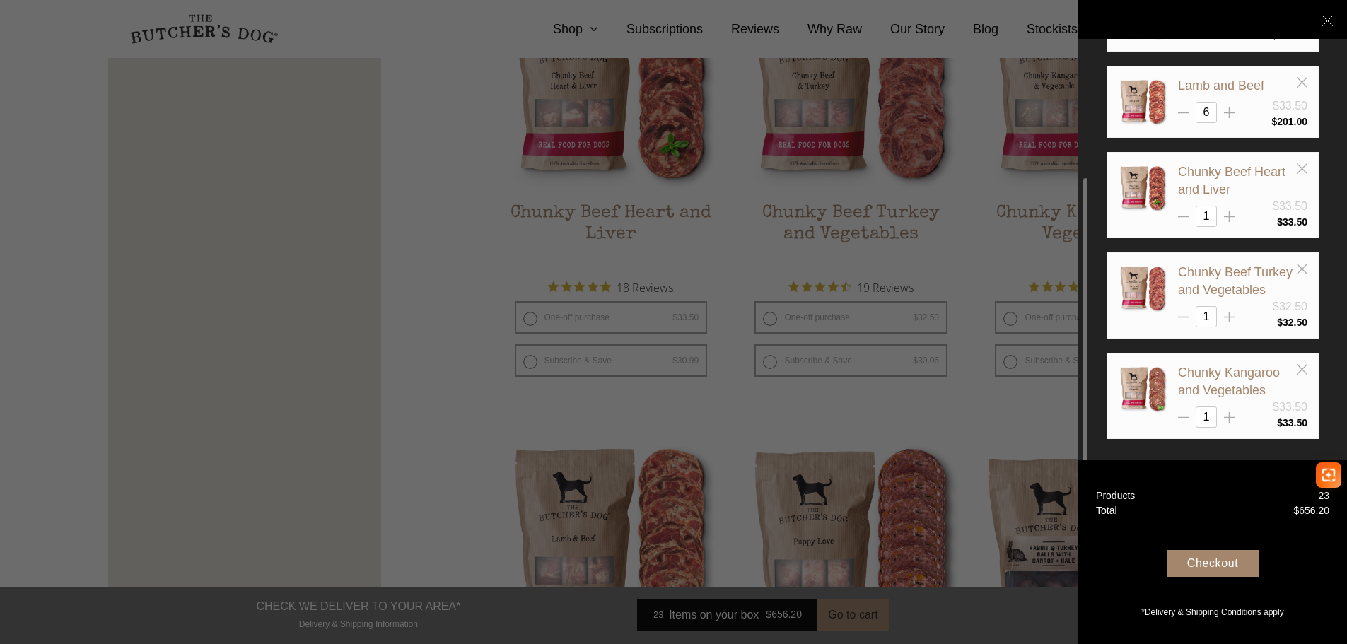
scroll to position [919, 0]
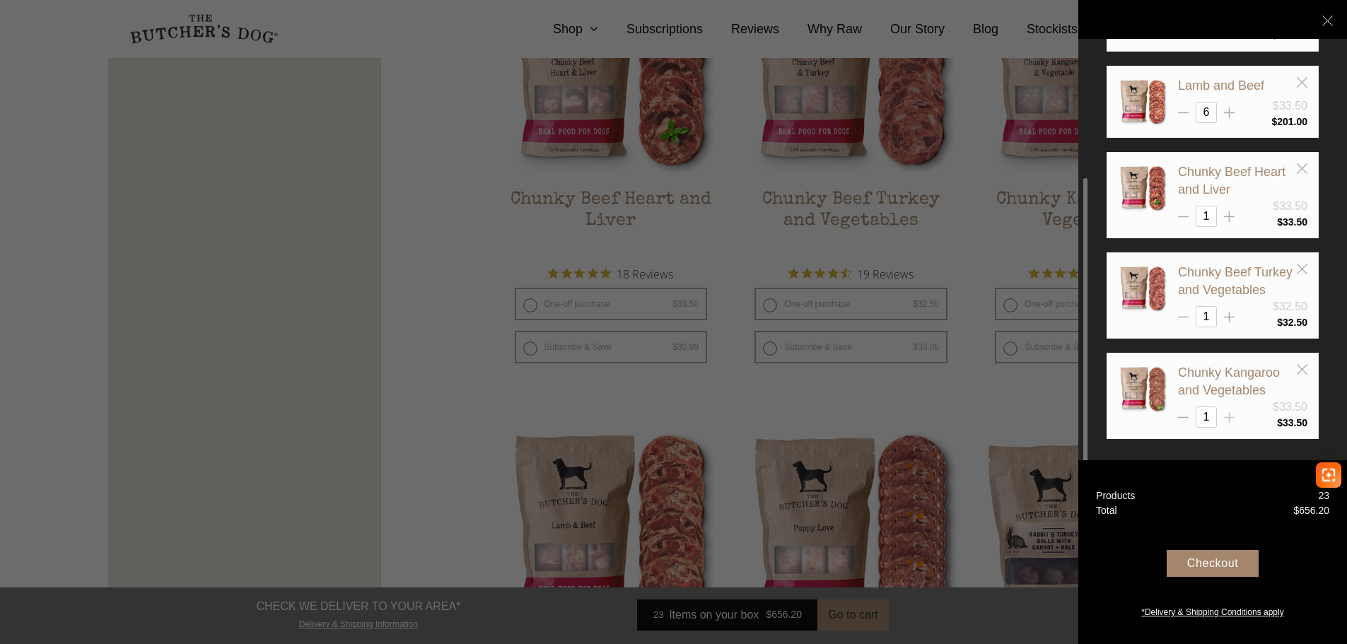
click at [1227, 419] on icon at bounding box center [1229, 417] width 11 height 11
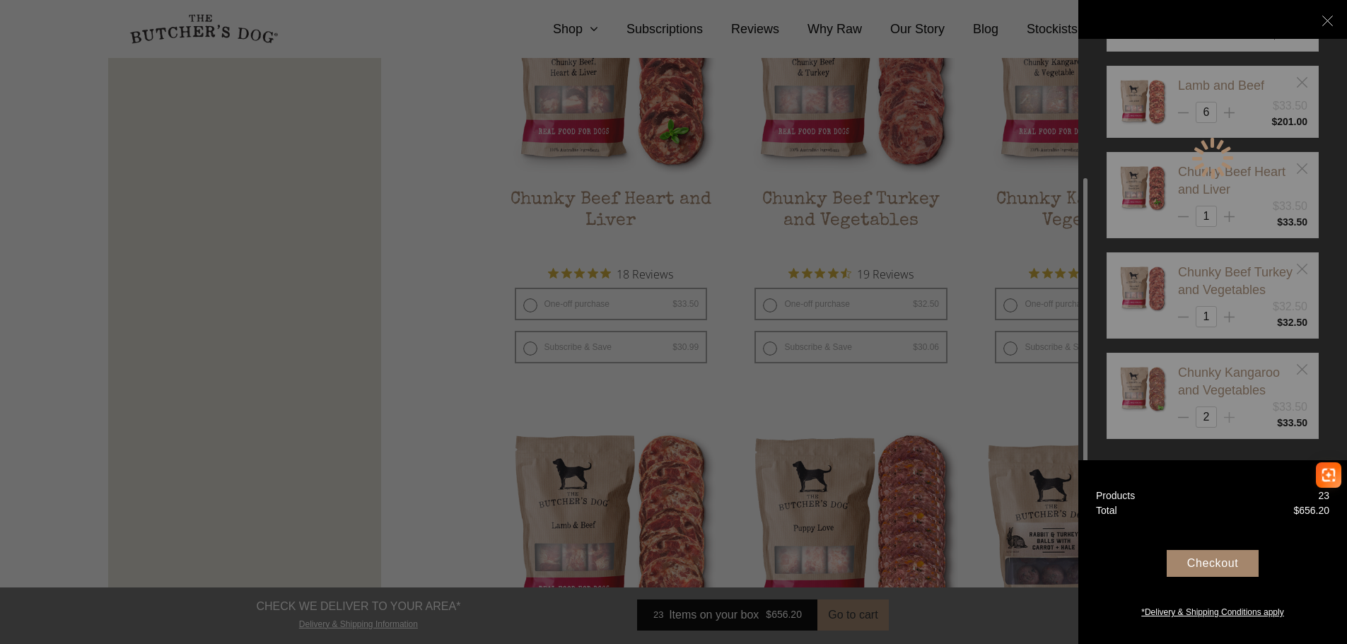
click at [1227, 419] on div "Sunday Supper $32.50 4 $ 130.00" at bounding box center [1212, 158] width 212 height 703
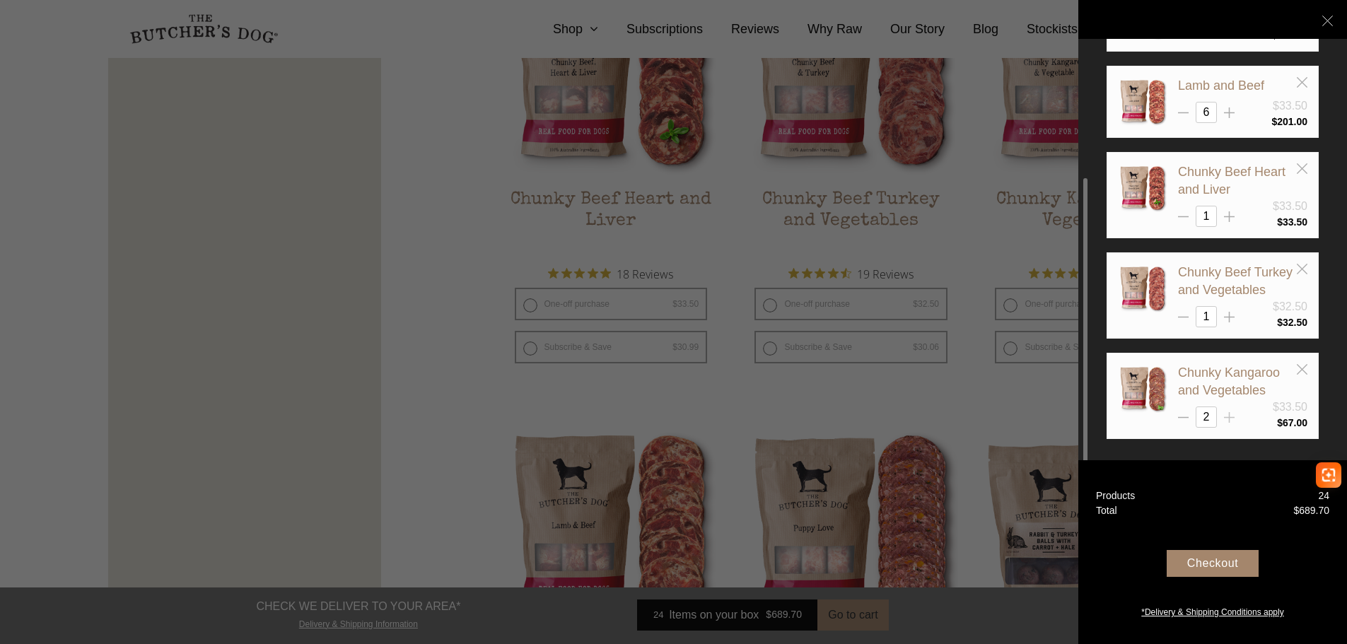
click at [1227, 419] on icon at bounding box center [1229, 417] width 11 height 11
type input "5"
click at [1212, 312] on input "1" at bounding box center [1205, 316] width 21 height 21
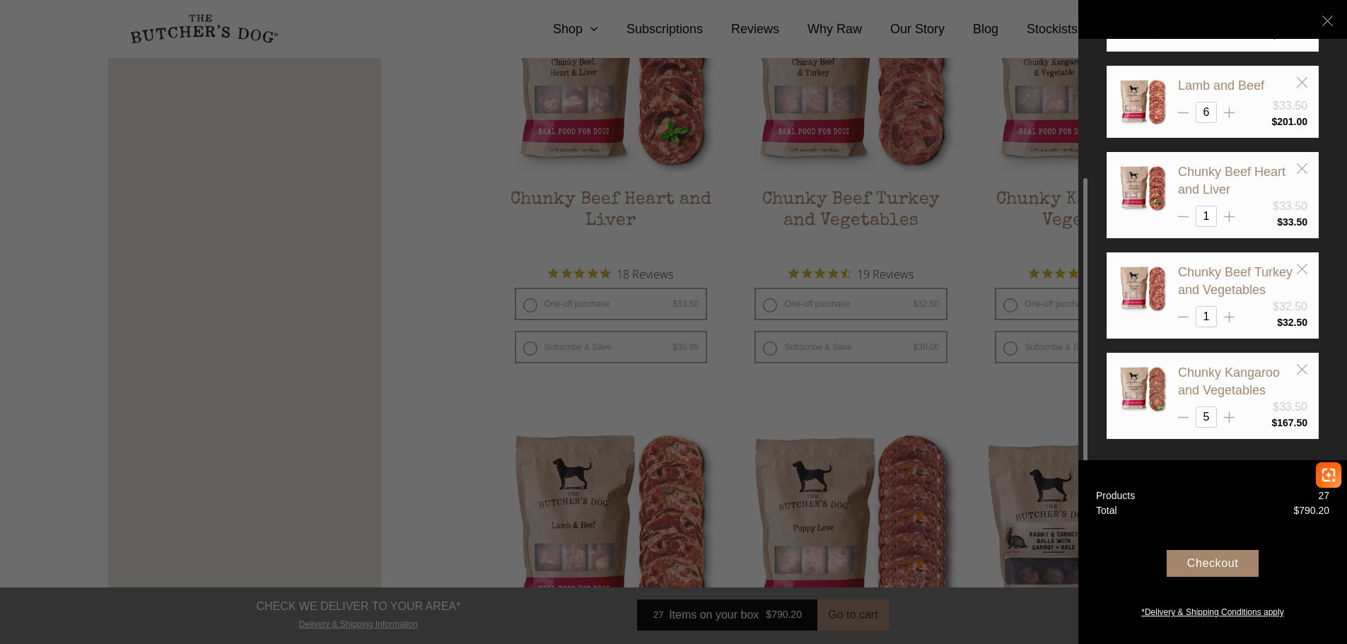
click at [1212, 312] on input "1" at bounding box center [1205, 316] width 21 height 21
type input "5"
click at [1207, 218] on div "Sunday Supper $32.50 4 $ 130.00" at bounding box center [1212, 158] width 212 height 703
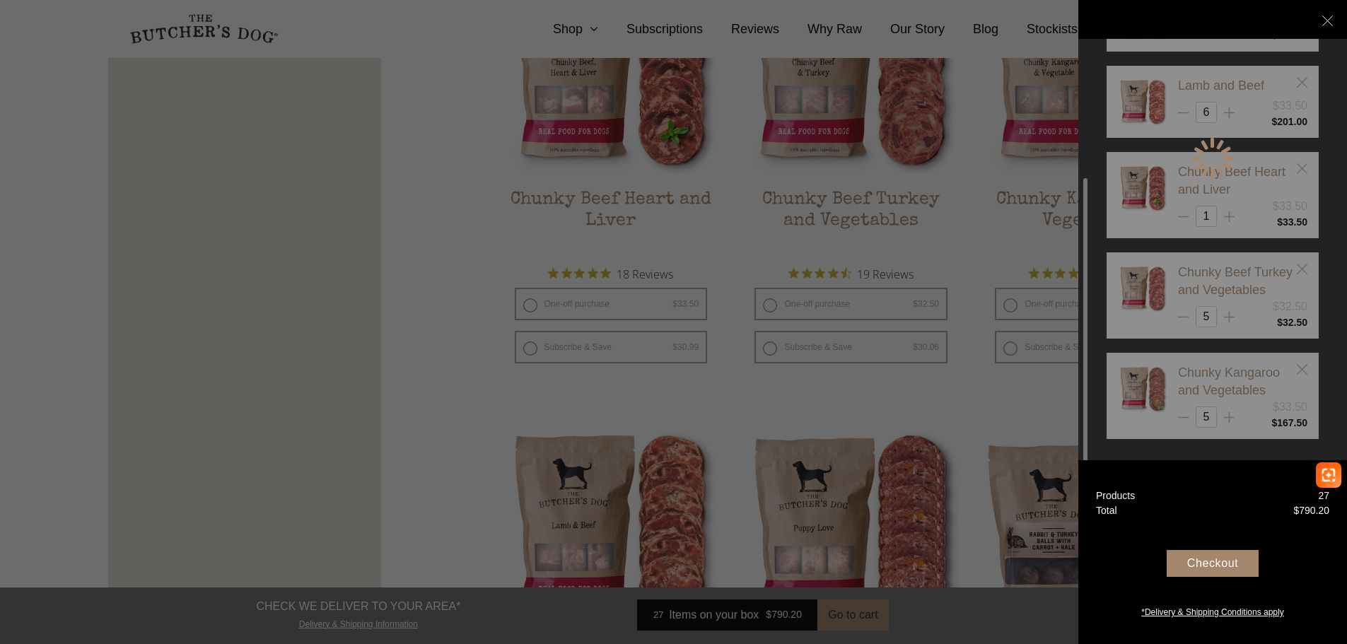
click at [1207, 218] on div at bounding box center [1212, 158] width 212 height 703
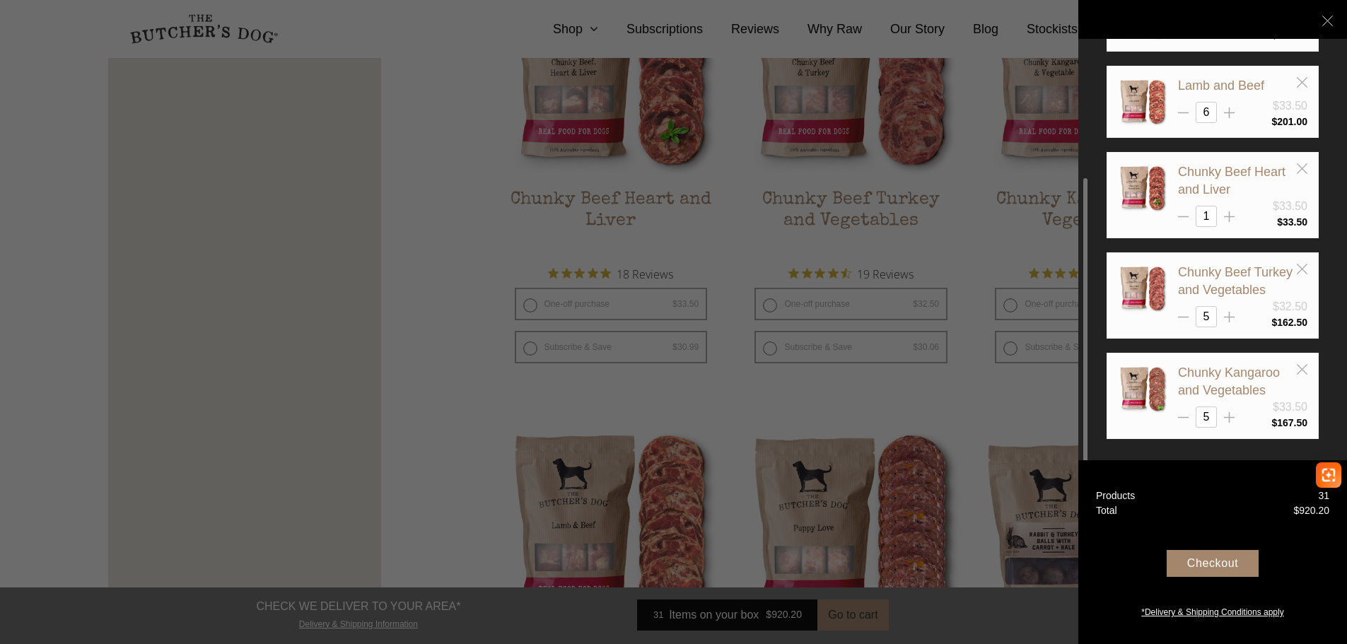
click at [1207, 218] on input "1" at bounding box center [1205, 216] width 21 height 21
type input "5"
click at [1205, 318] on div "Sunday Supper $32.50 4 $ 130.00" at bounding box center [1212, 158] width 212 height 703
click at [469, 399] on div at bounding box center [673, 322] width 1347 height 644
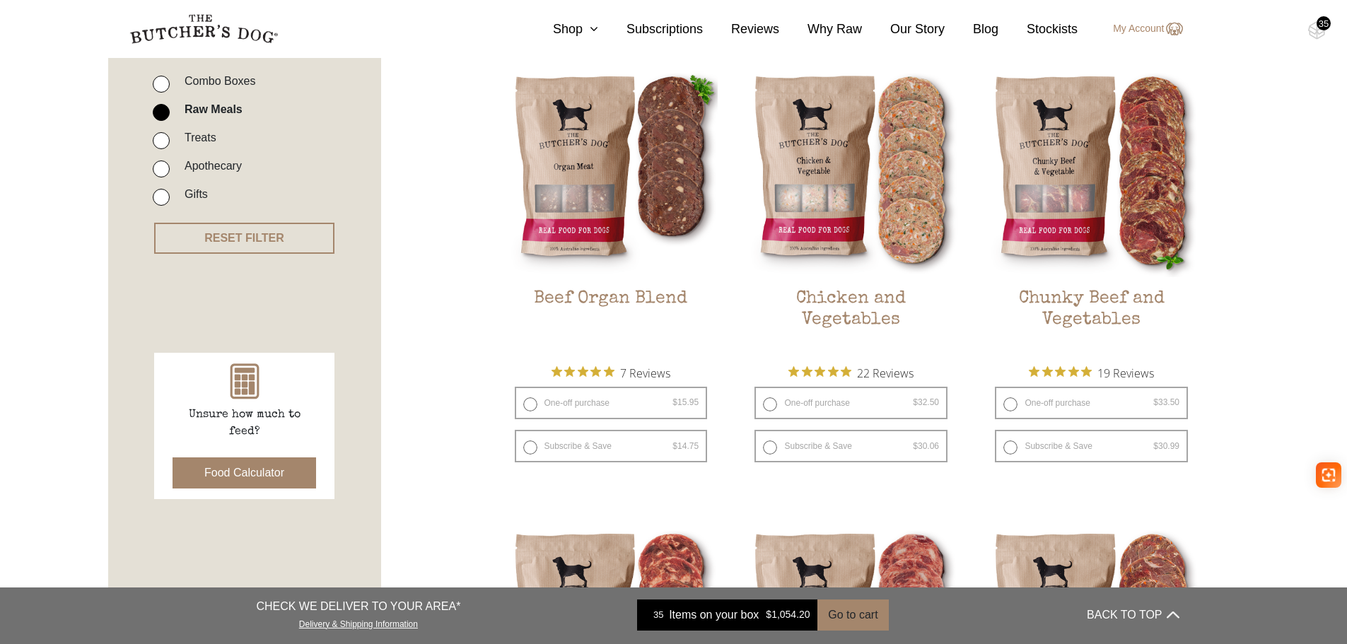
scroll to position [353, 0]
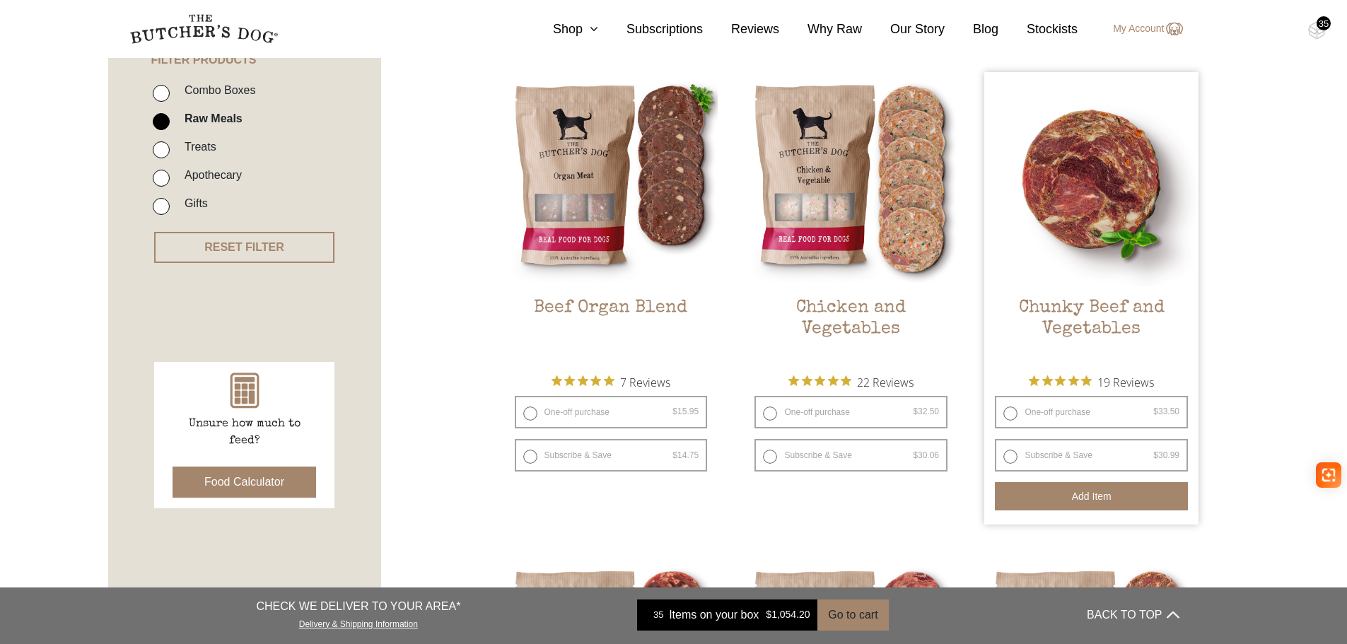
click at [1135, 496] on button "Add item" at bounding box center [1091, 496] width 193 height 28
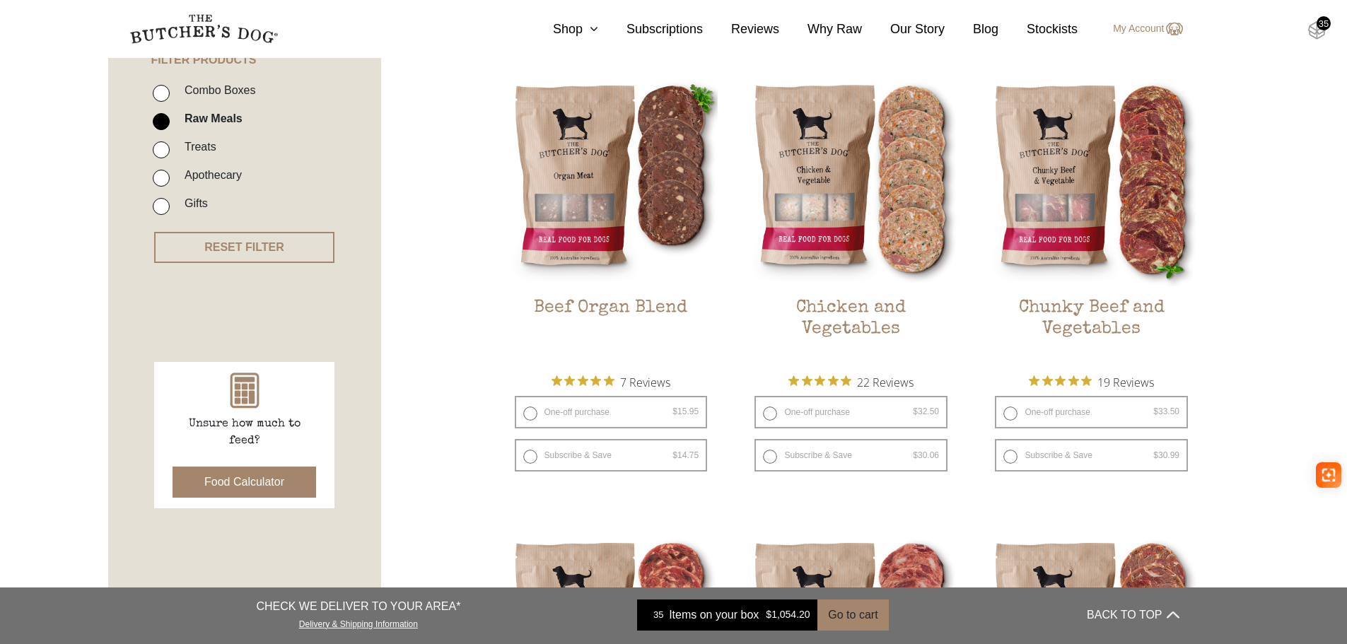
click at [1316, 29] on img at bounding box center [1317, 30] width 18 height 18
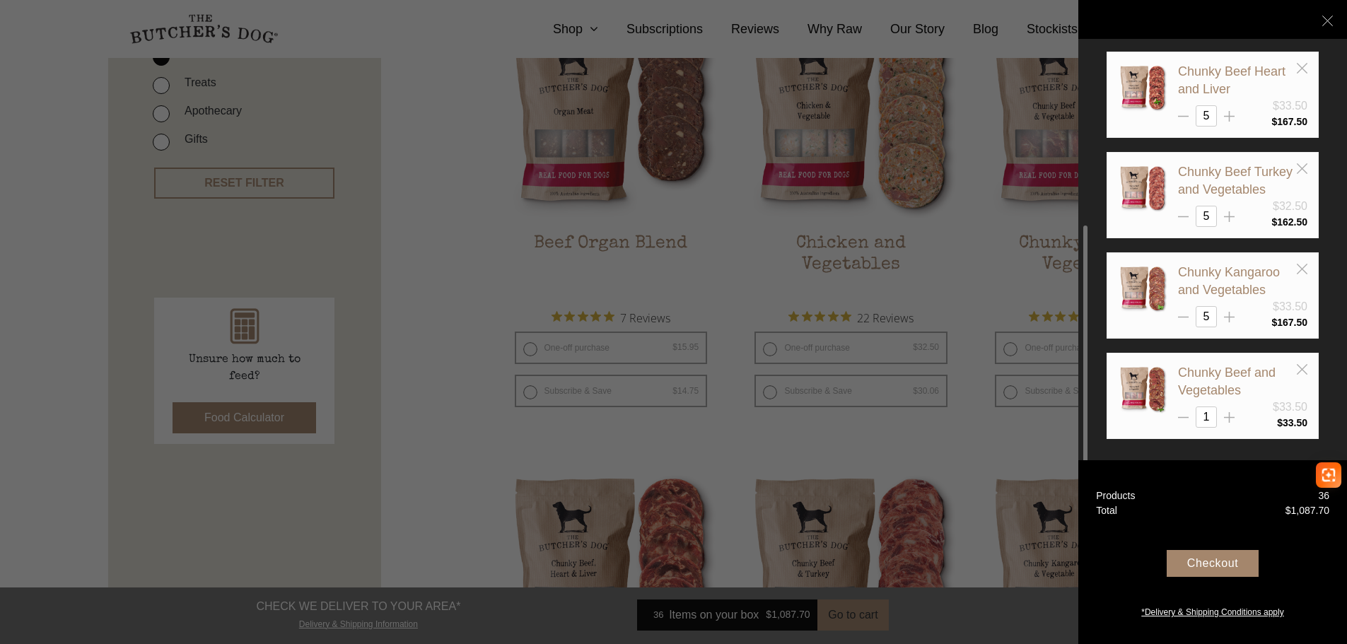
scroll to position [495, 0]
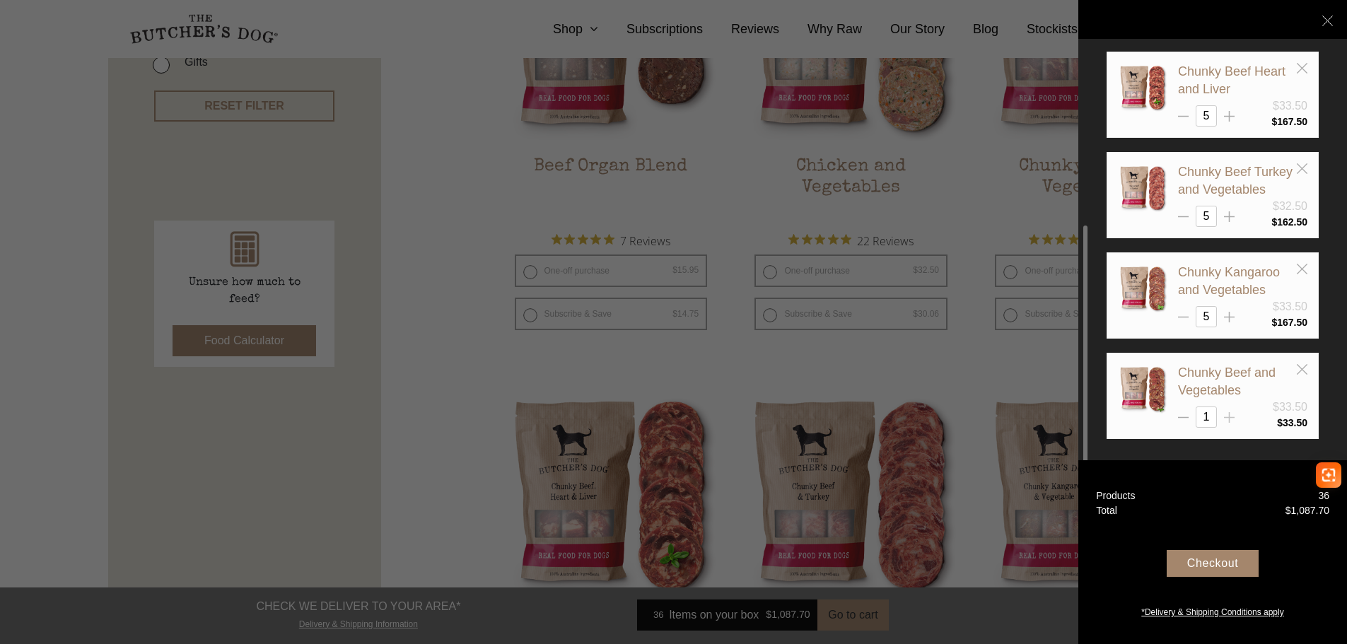
click at [1226, 414] on icon at bounding box center [1229, 417] width 11 height 11
click at [1229, 415] on line at bounding box center [1229, 417] width 0 height 11
click at [1228, 417] on div "Sunday Supper $32.50 4 $ 130.00" at bounding box center [1212, 108] width 212 height 803
click at [1228, 418] on line at bounding box center [1229, 418] width 11 height 0
type input "4"
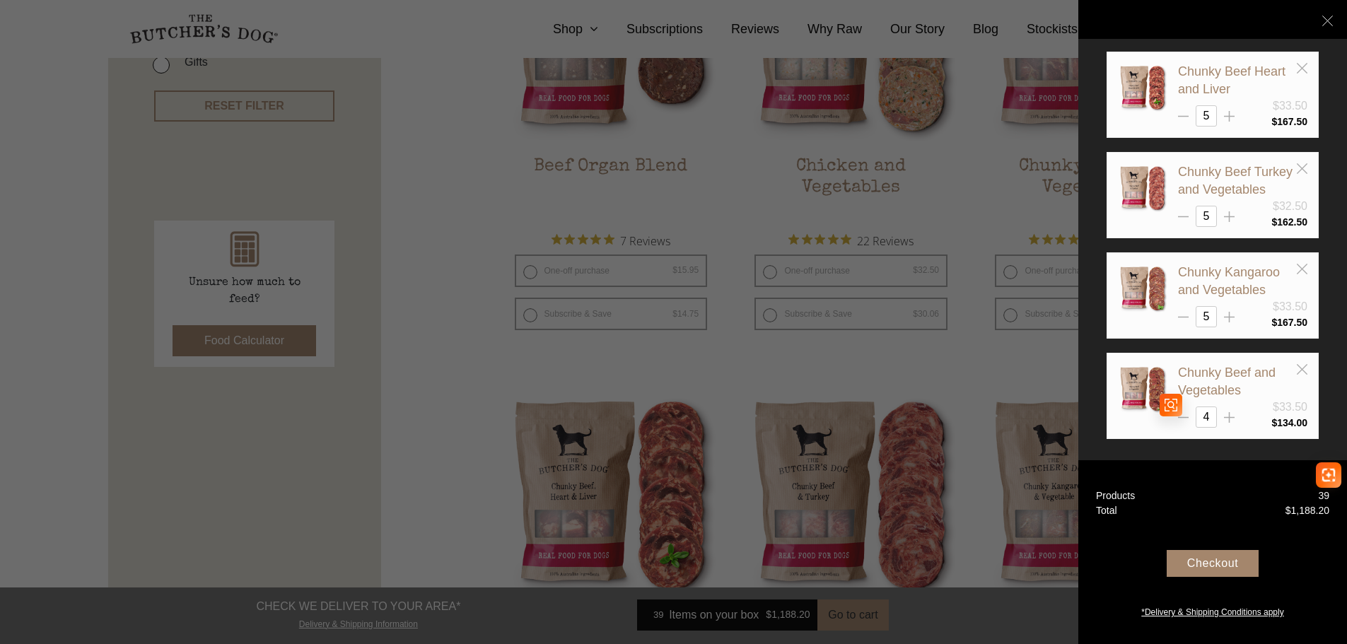
click at [481, 416] on div at bounding box center [673, 322] width 1347 height 644
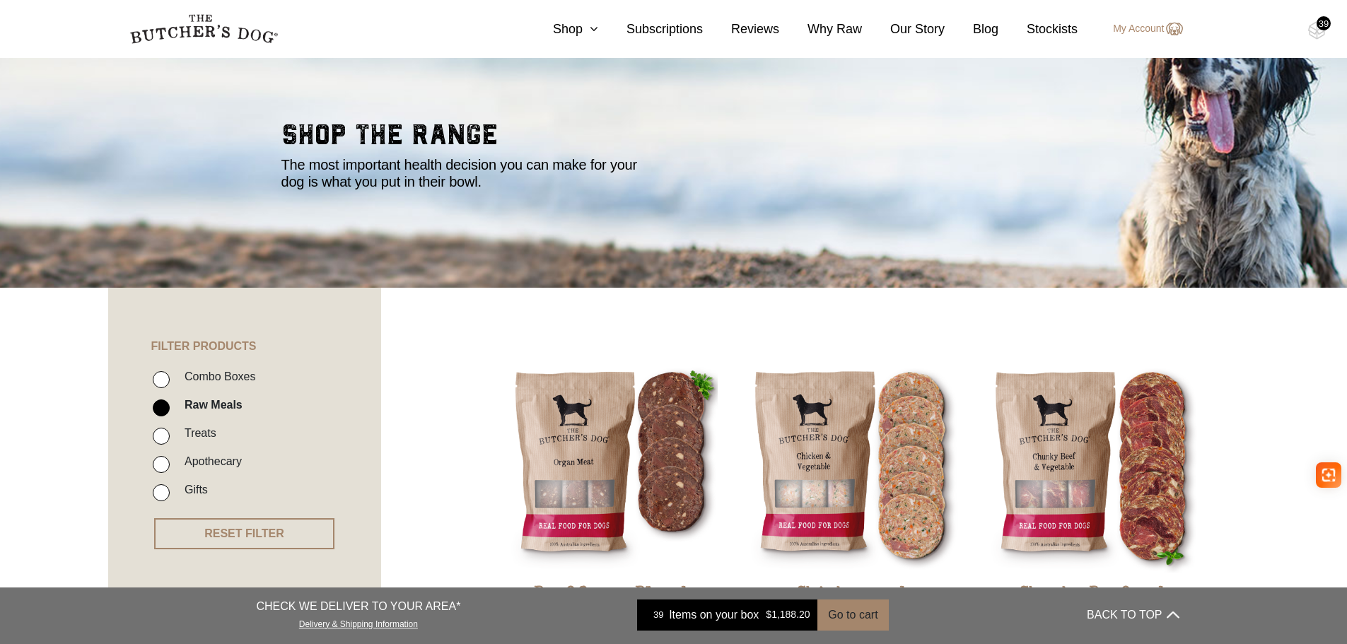
scroll to position [71, 0]
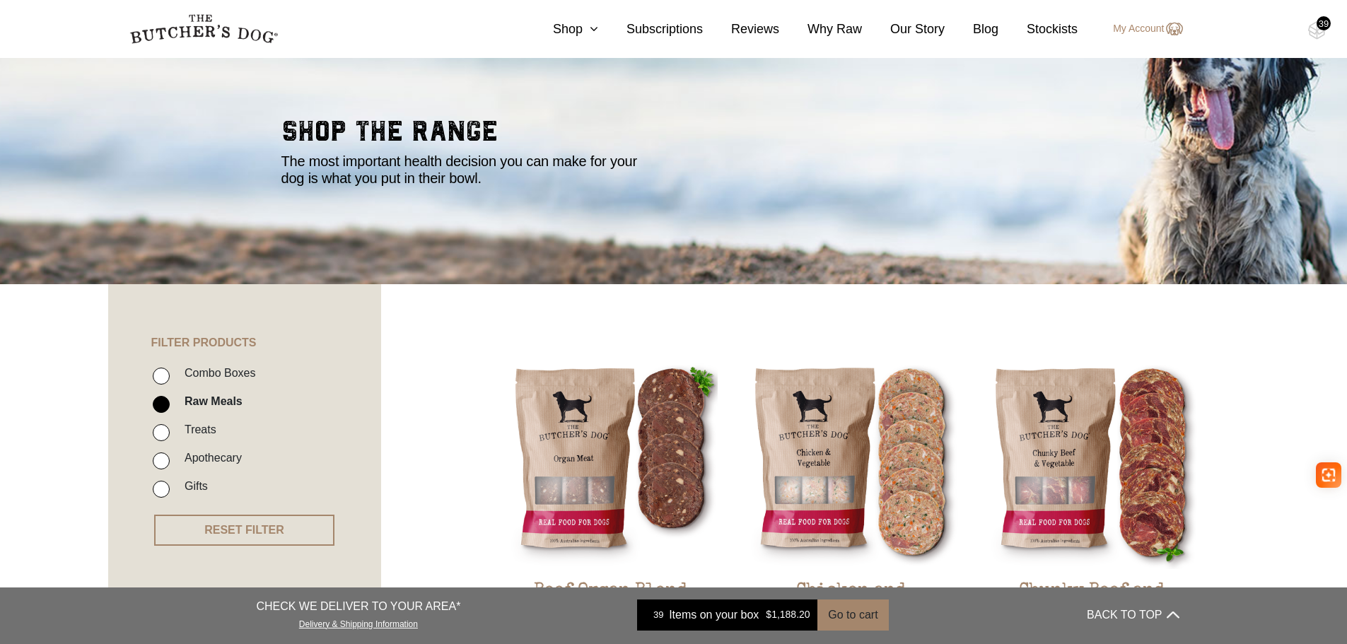
click at [160, 435] on input "Treats" at bounding box center [161, 432] width 17 height 17
checkbox input "true"
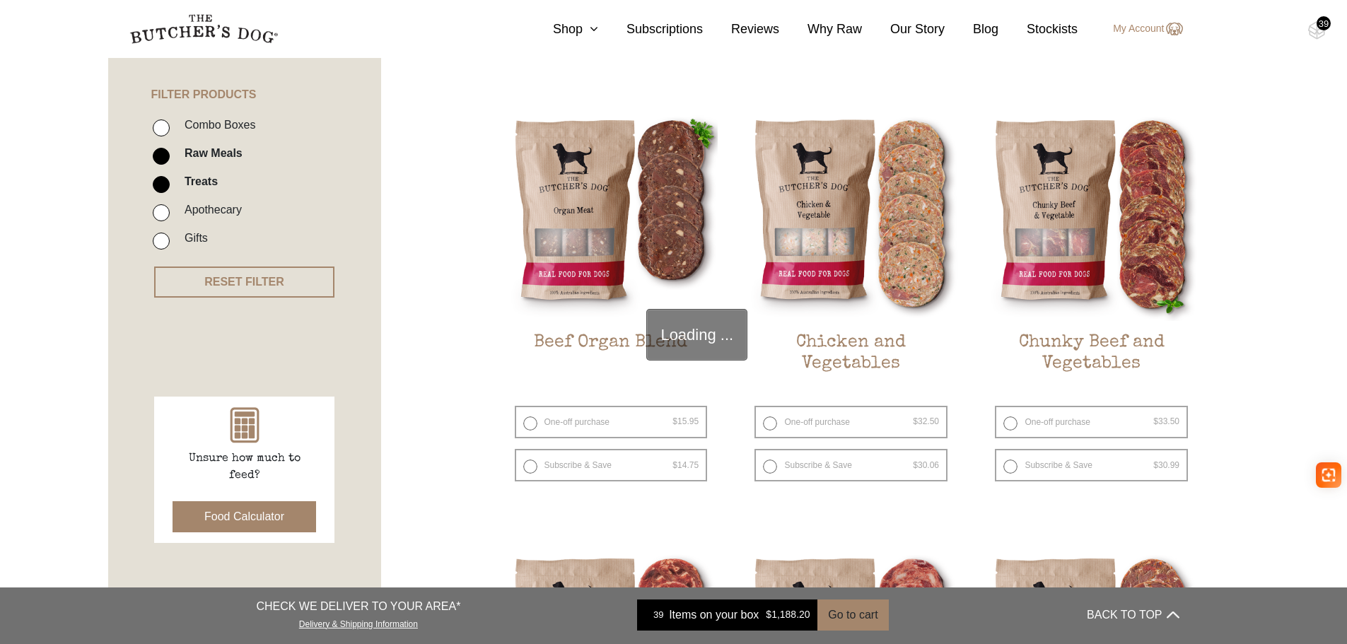
scroll to position [320, 0]
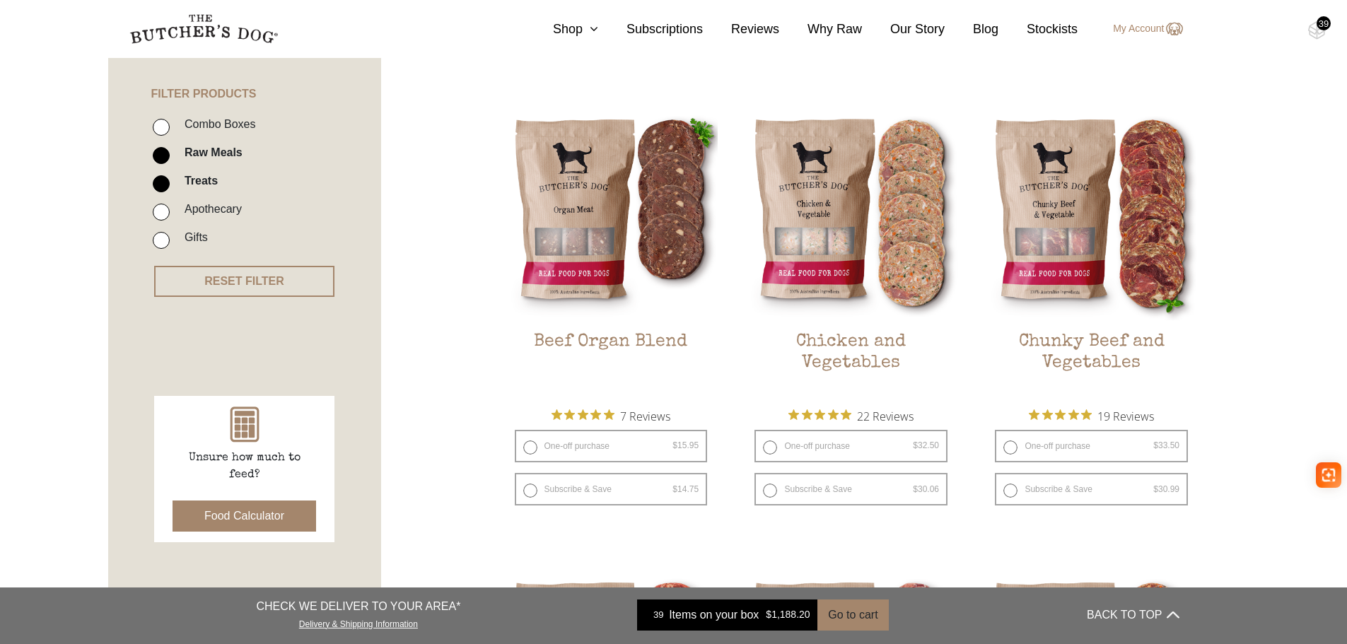
click at [161, 152] on input "Raw Meals" at bounding box center [161, 155] width 17 height 17
checkbox input "false"
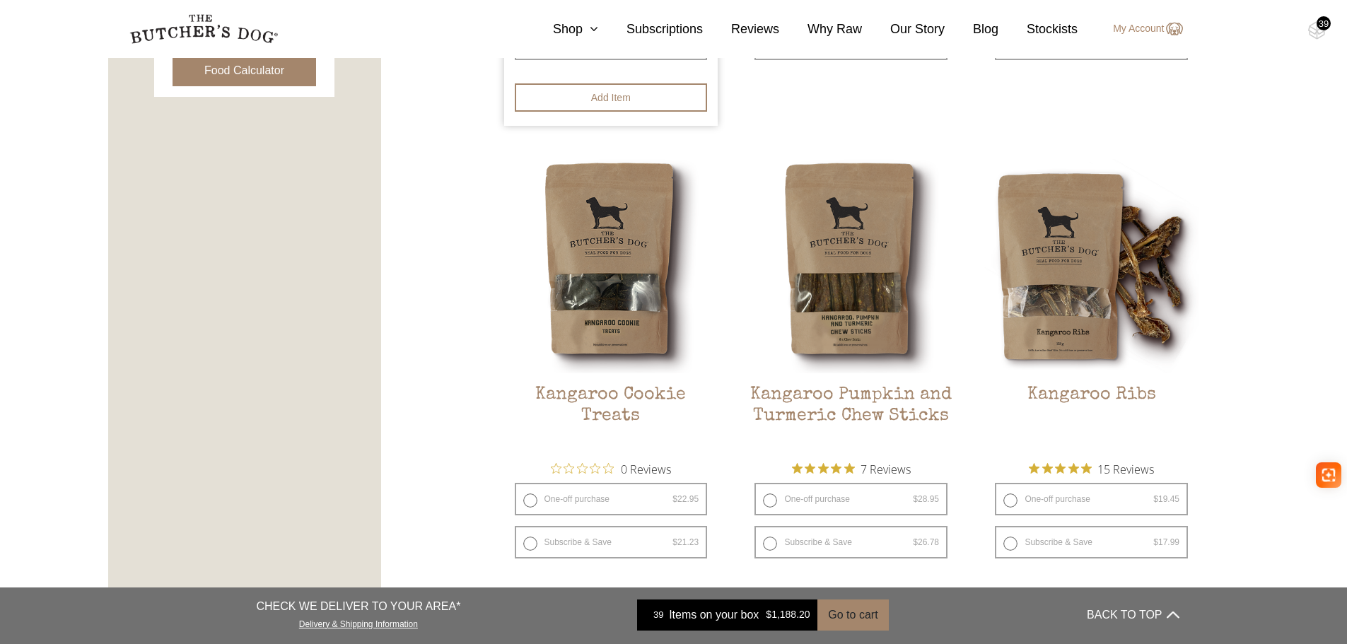
scroll to position [778, 0]
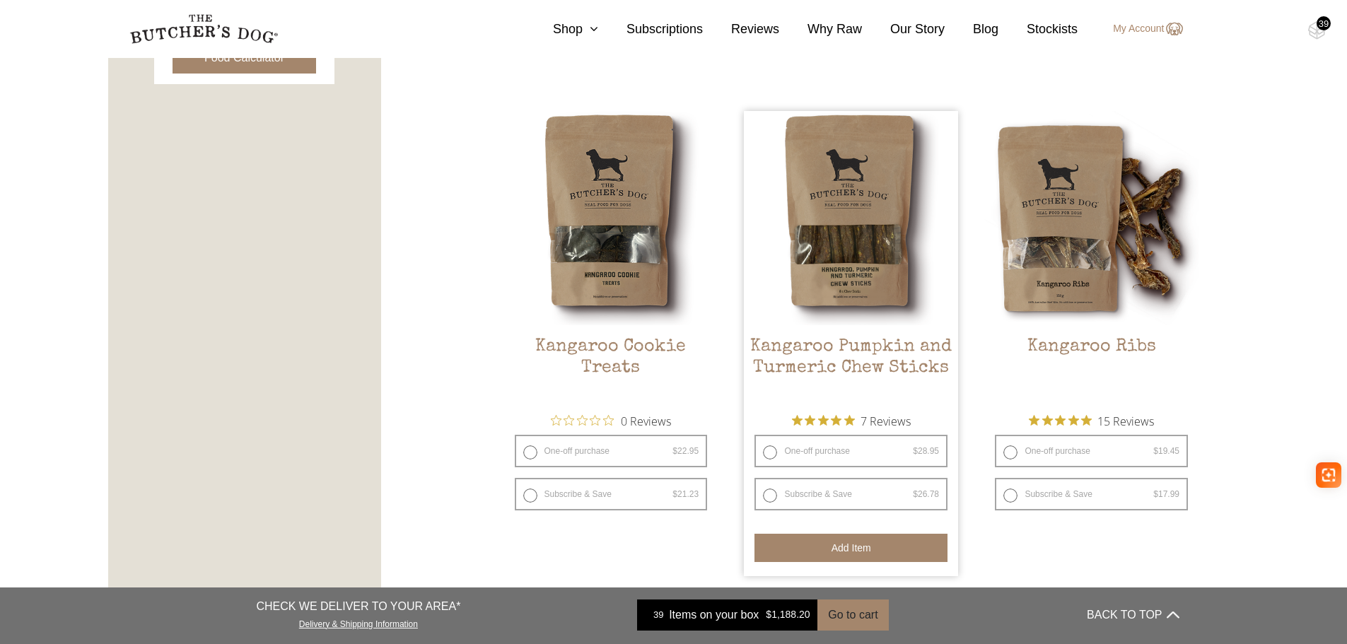
click at [867, 554] on button "Add item" at bounding box center [850, 548] width 193 height 28
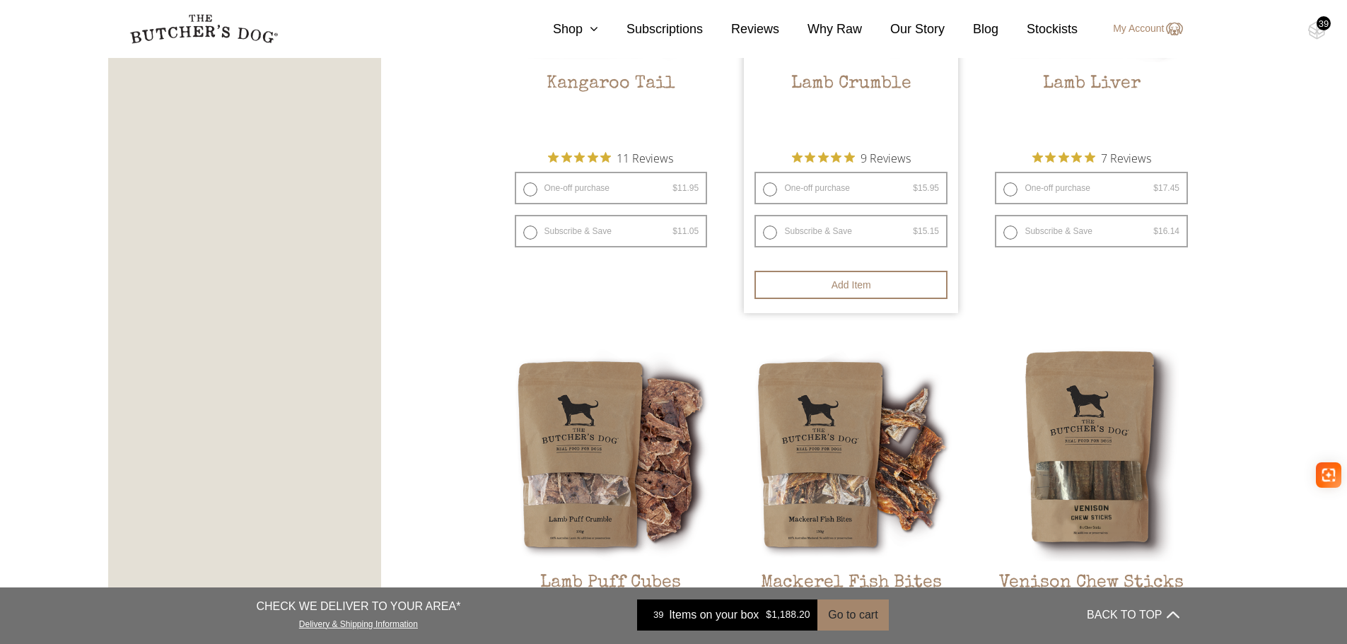
scroll to position [1697, 0]
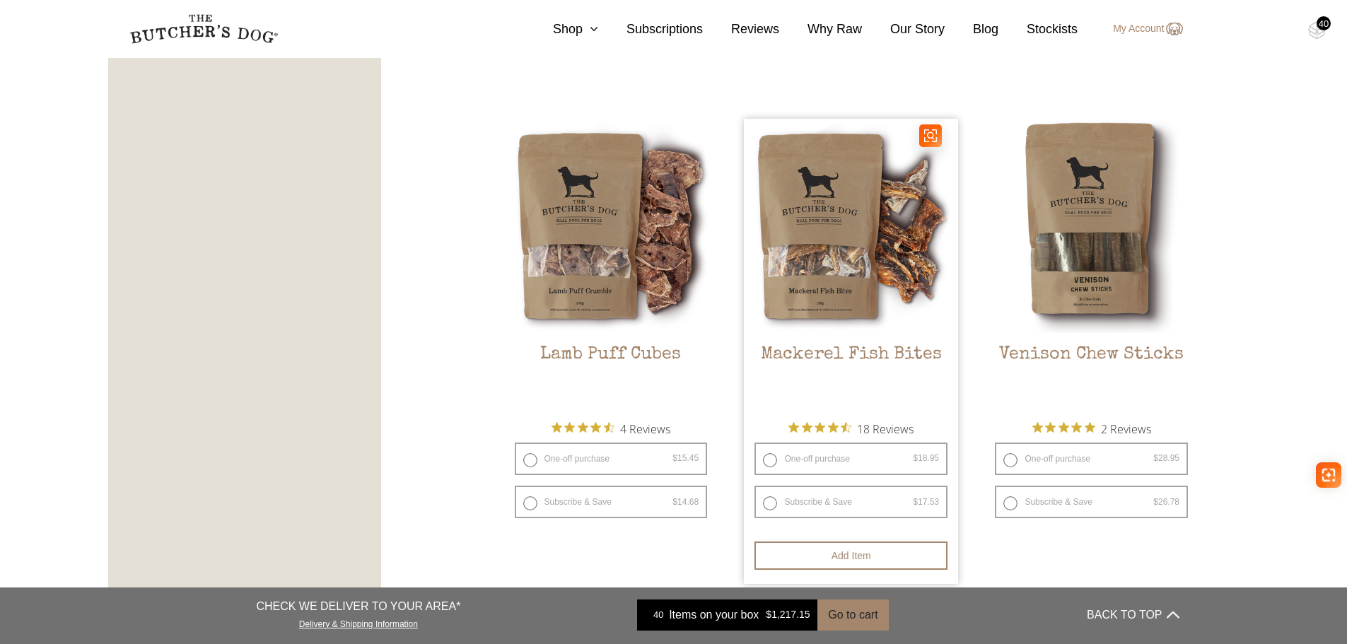
click at [821, 263] on img at bounding box center [851, 226] width 214 height 214
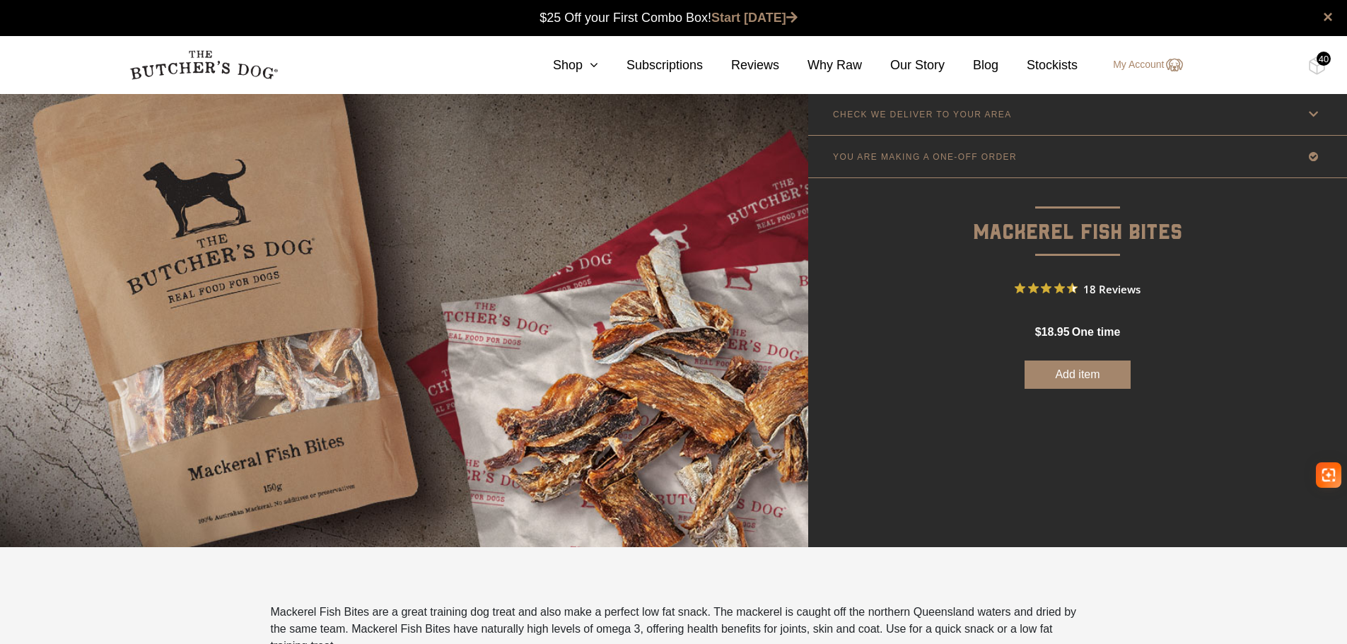
click at [1321, 62] on div "40" at bounding box center [1323, 59] width 14 height 14
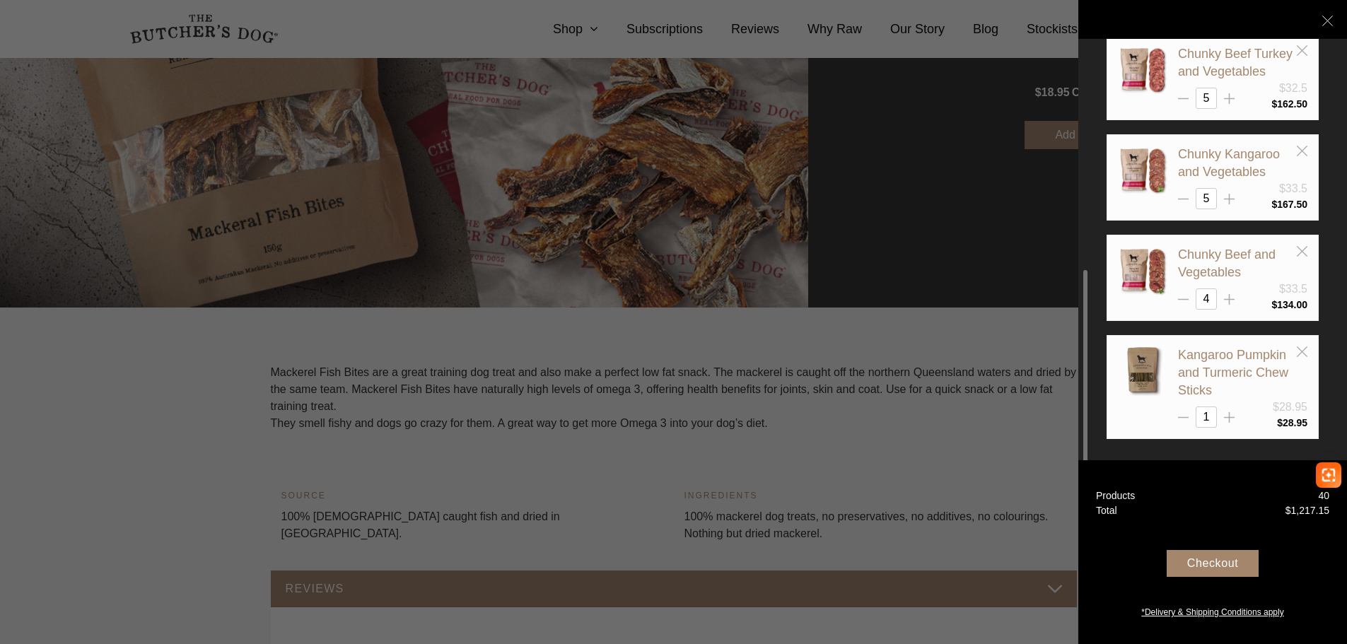
scroll to position [353, 0]
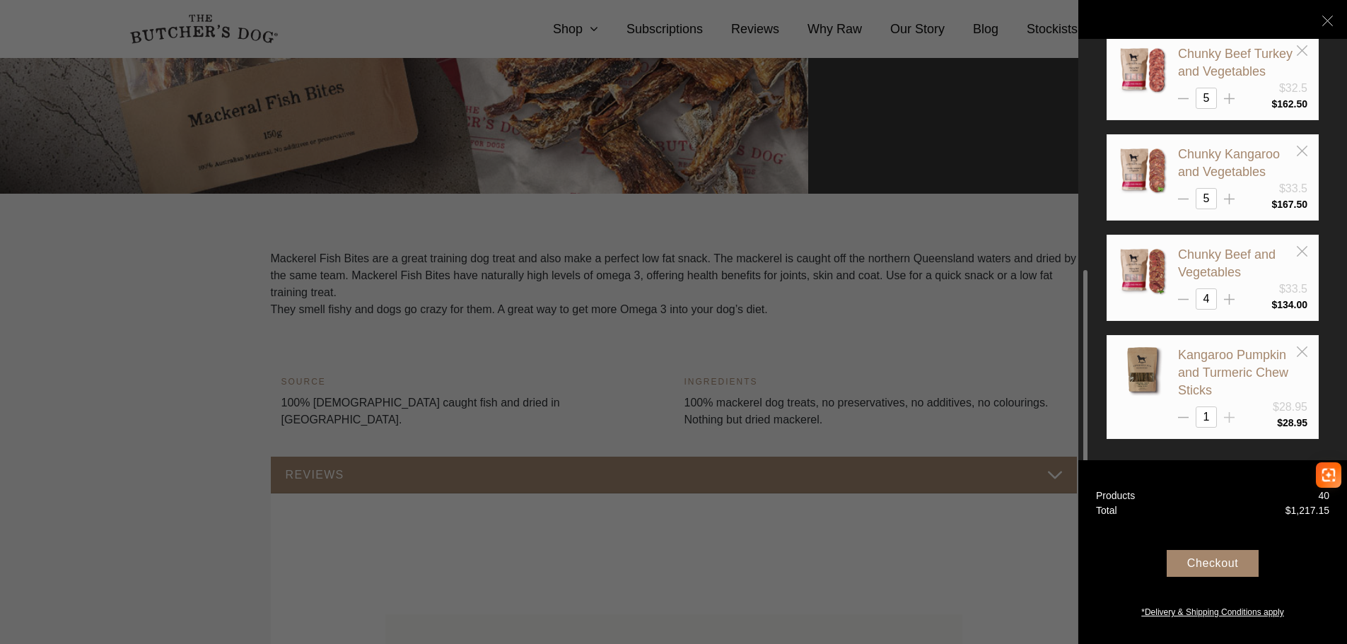
click at [1232, 420] on icon at bounding box center [1229, 417] width 11 height 11
type input "2"
click at [889, 366] on div at bounding box center [673, 322] width 1347 height 644
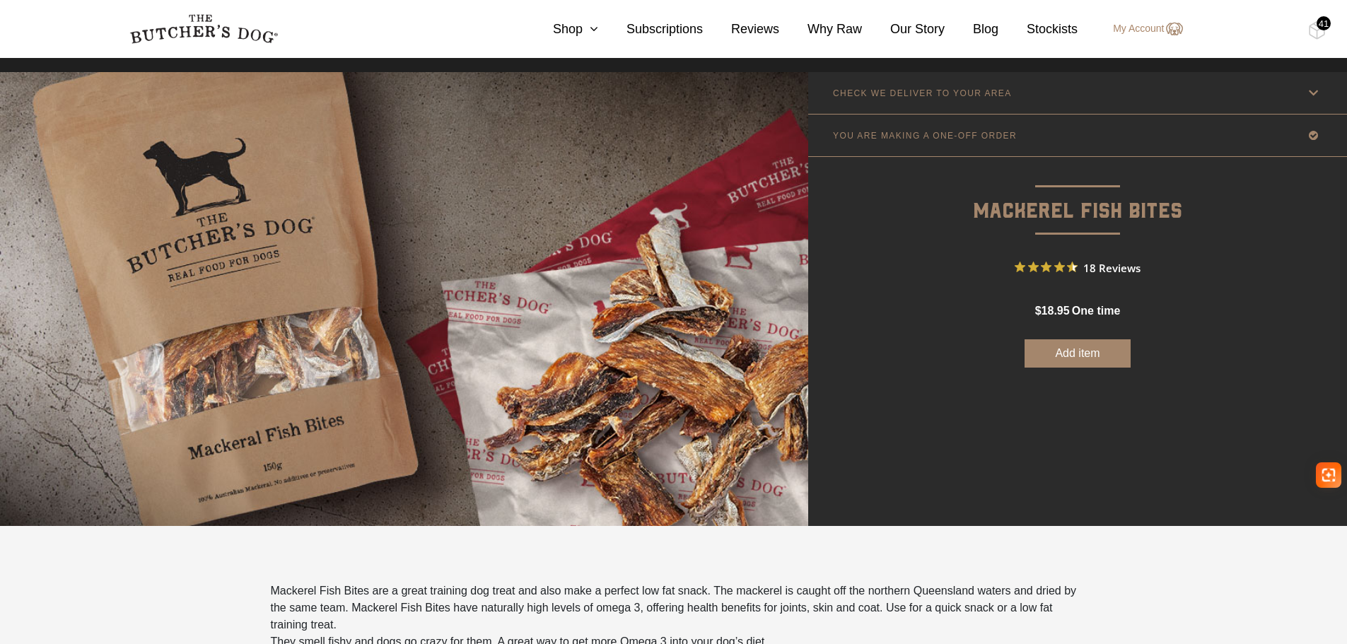
scroll to position [0, 0]
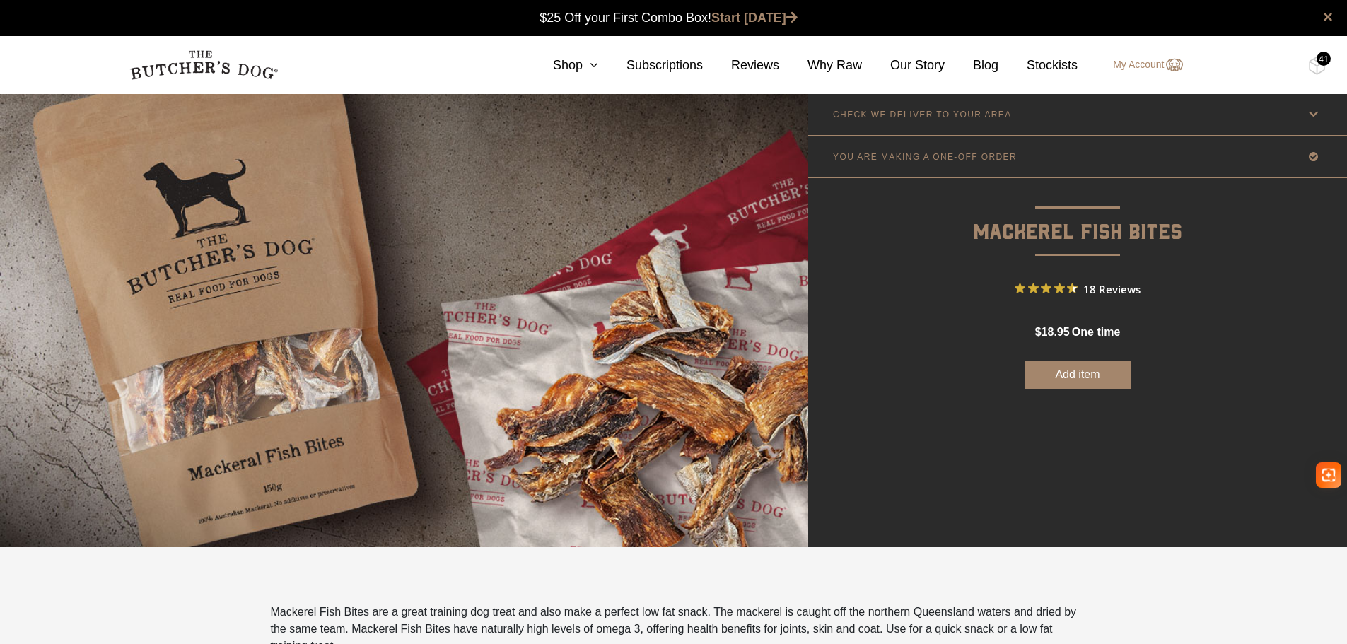
click at [1071, 381] on button "Add item" at bounding box center [1077, 375] width 106 height 28
click at [1321, 62] on div "41" at bounding box center [1323, 59] width 14 height 14
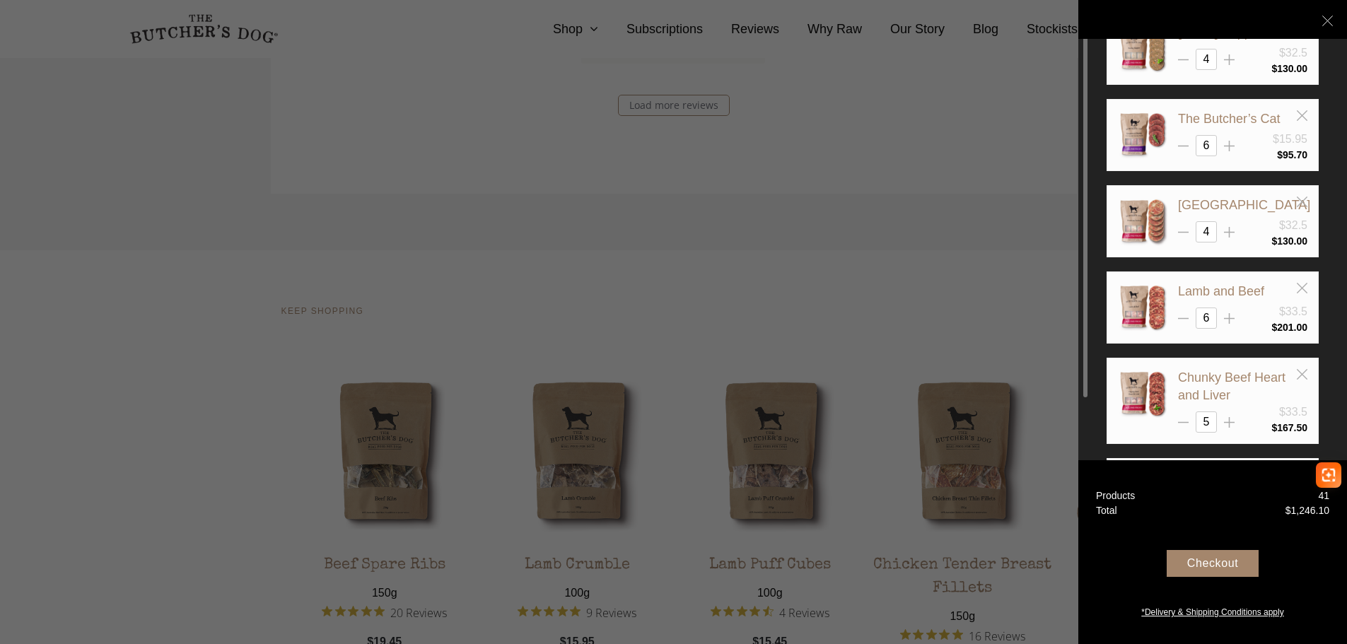
scroll to position [2052, 0]
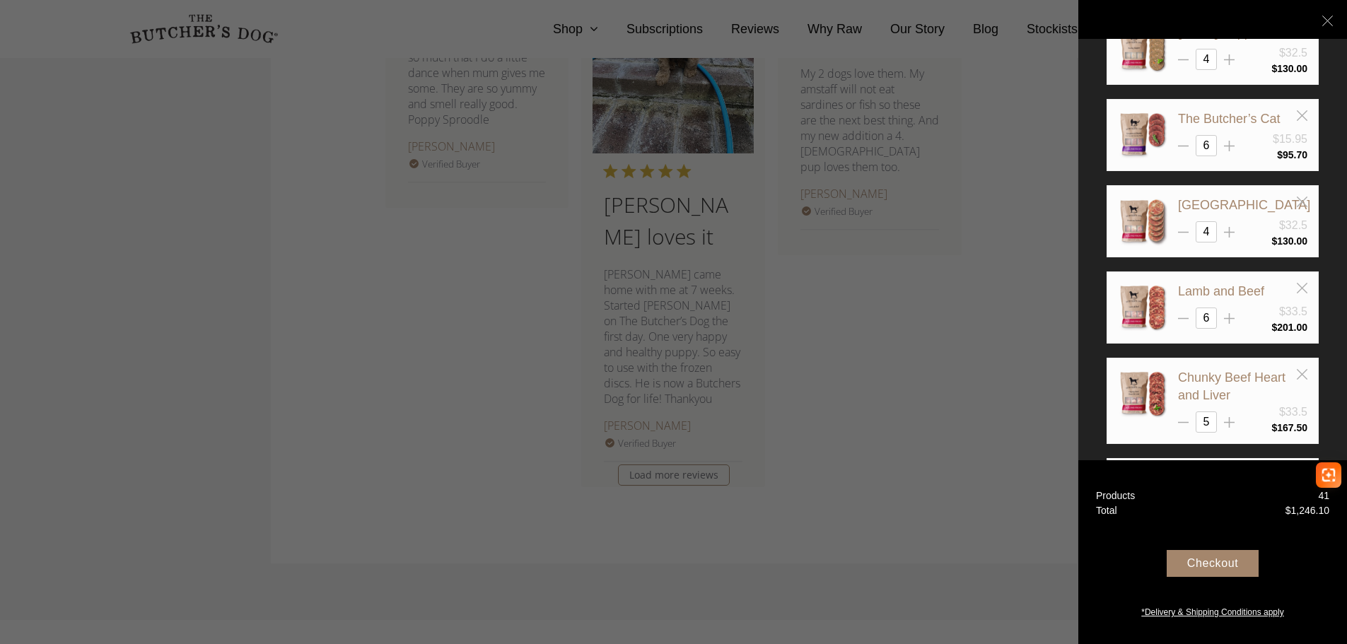
click at [774, 316] on div at bounding box center [673, 322] width 1347 height 644
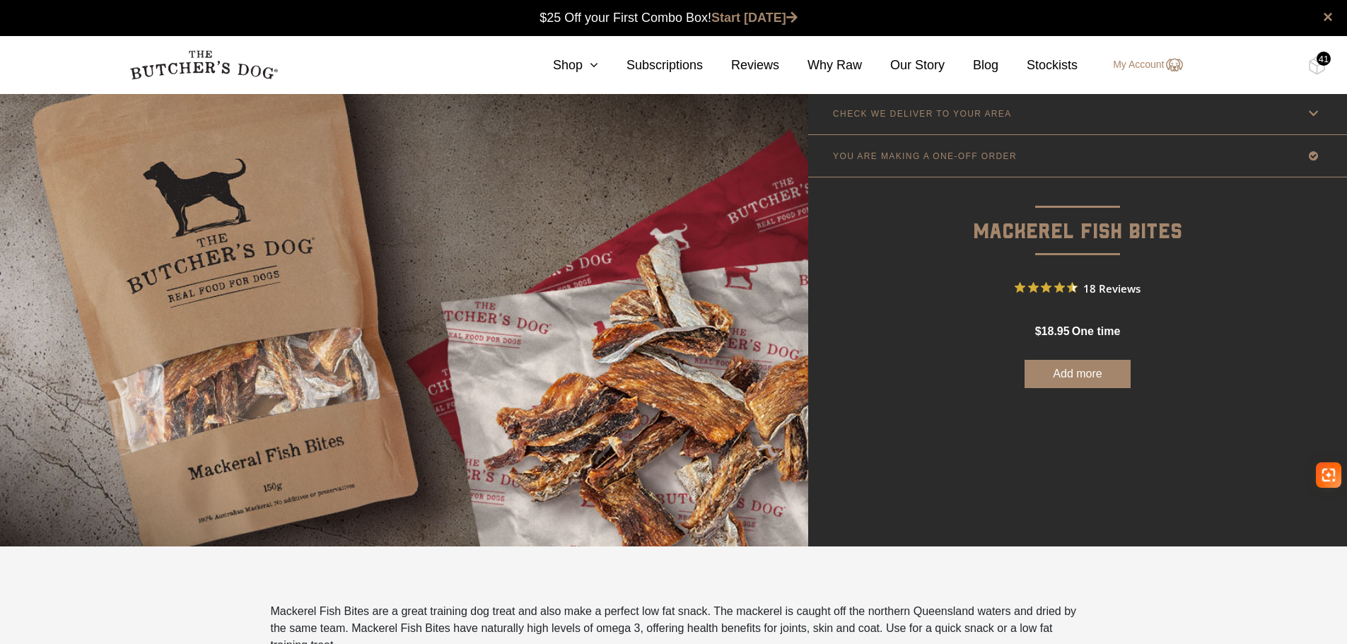
scroll to position [0, 0]
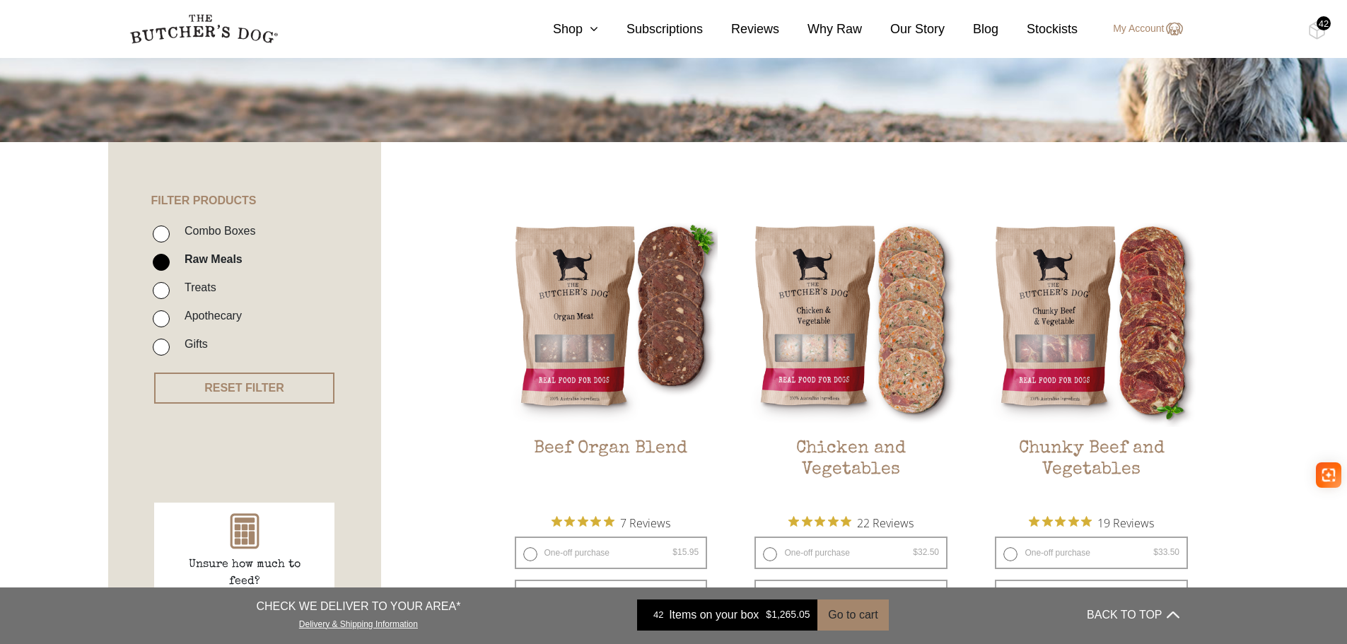
scroll to position [212, 0]
click at [197, 291] on label "Treats" at bounding box center [196, 288] width 39 height 19
click at [170, 291] on input "Treats" at bounding box center [161, 291] width 17 height 17
checkbox input "true"
click at [204, 262] on label "Raw Meals" at bounding box center [209, 259] width 65 height 19
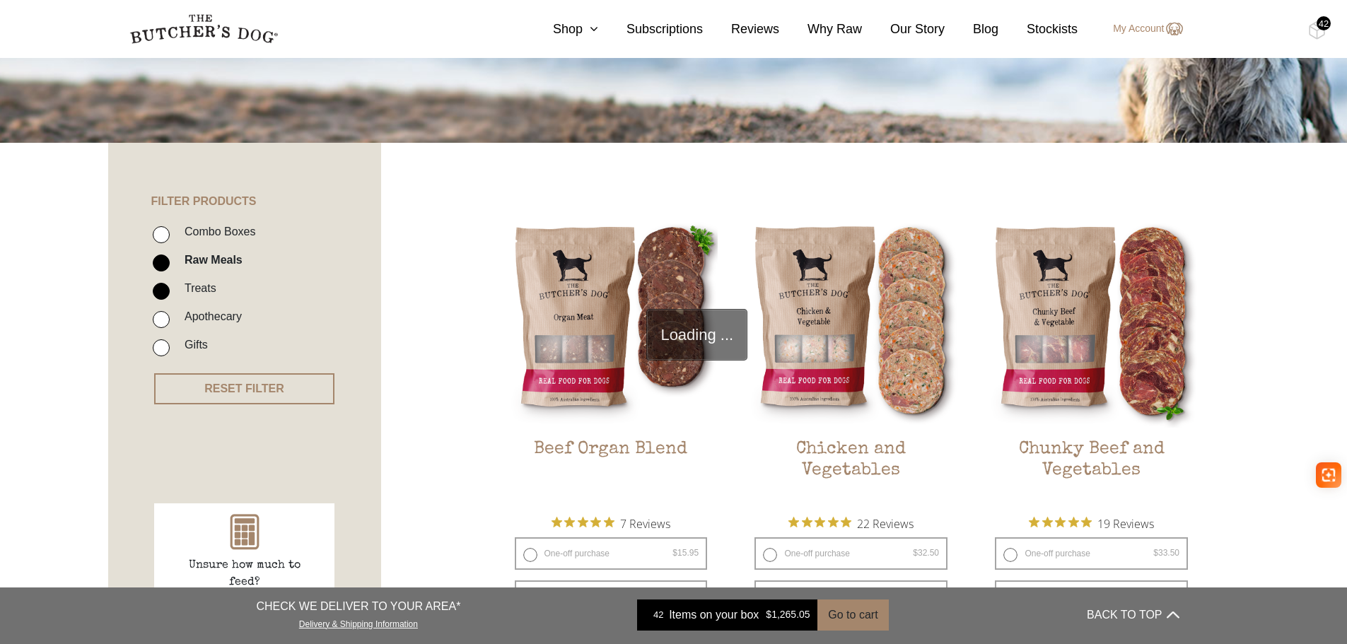
click at [170, 262] on input "Raw Meals" at bounding box center [161, 263] width 17 height 17
checkbox input "false"
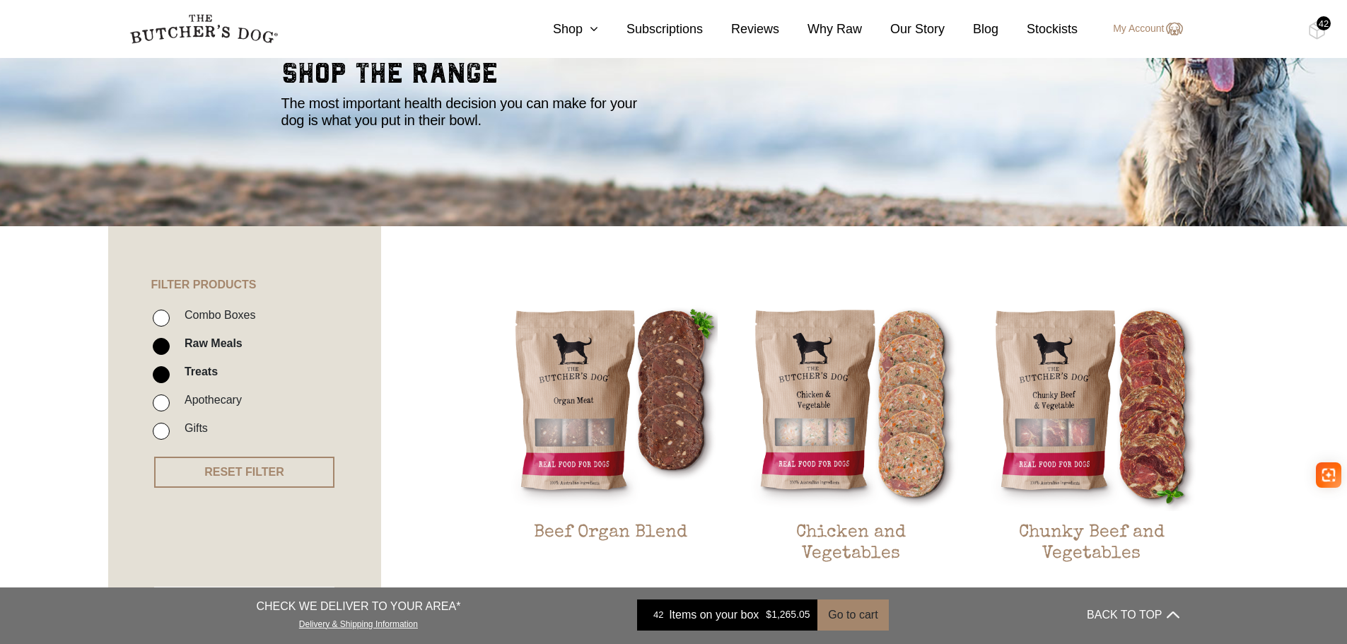
scroll to position [141, 0]
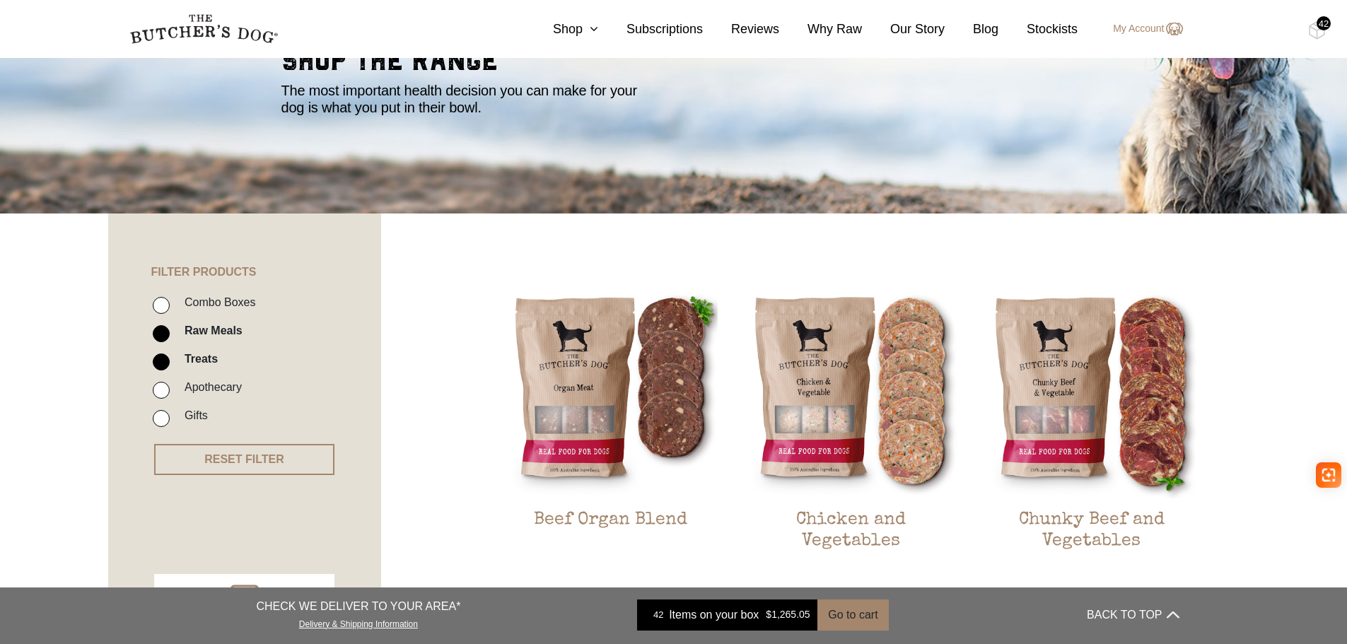
click at [209, 333] on label "Raw Meals" at bounding box center [209, 330] width 65 height 19
click at [170, 333] on input "Raw Meals" at bounding box center [161, 333] width 17 height 17
checkbox input "false"
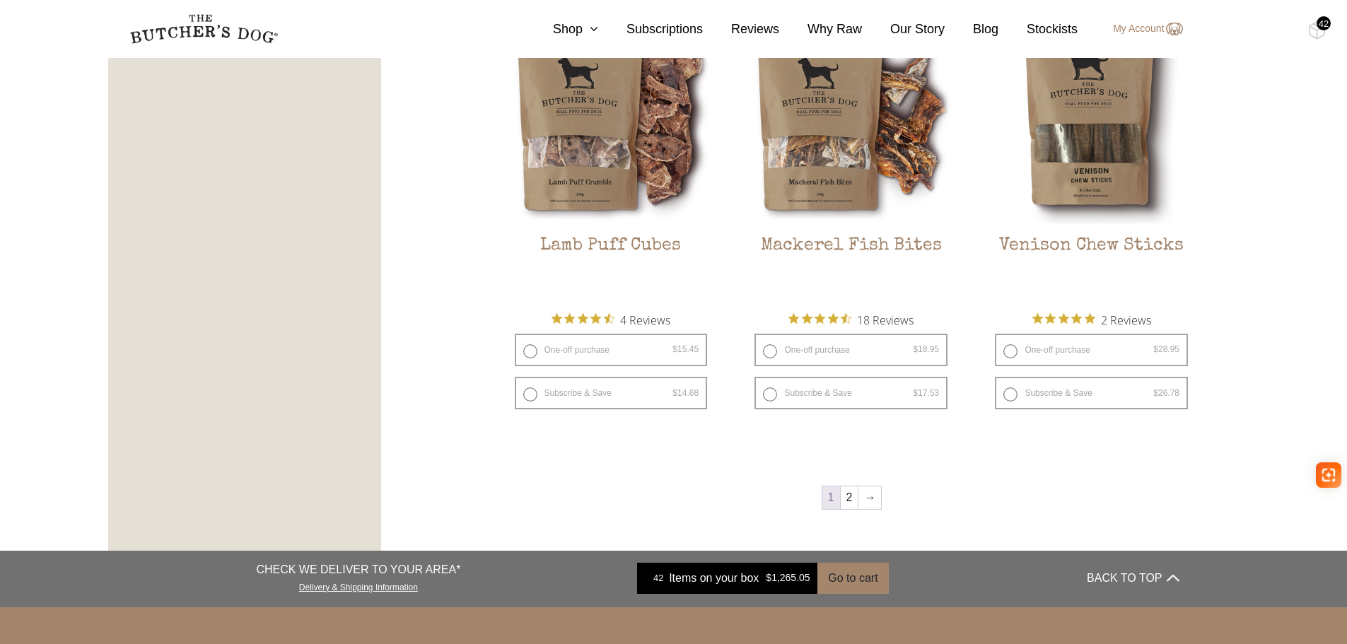
scroll to position [1875, 0]
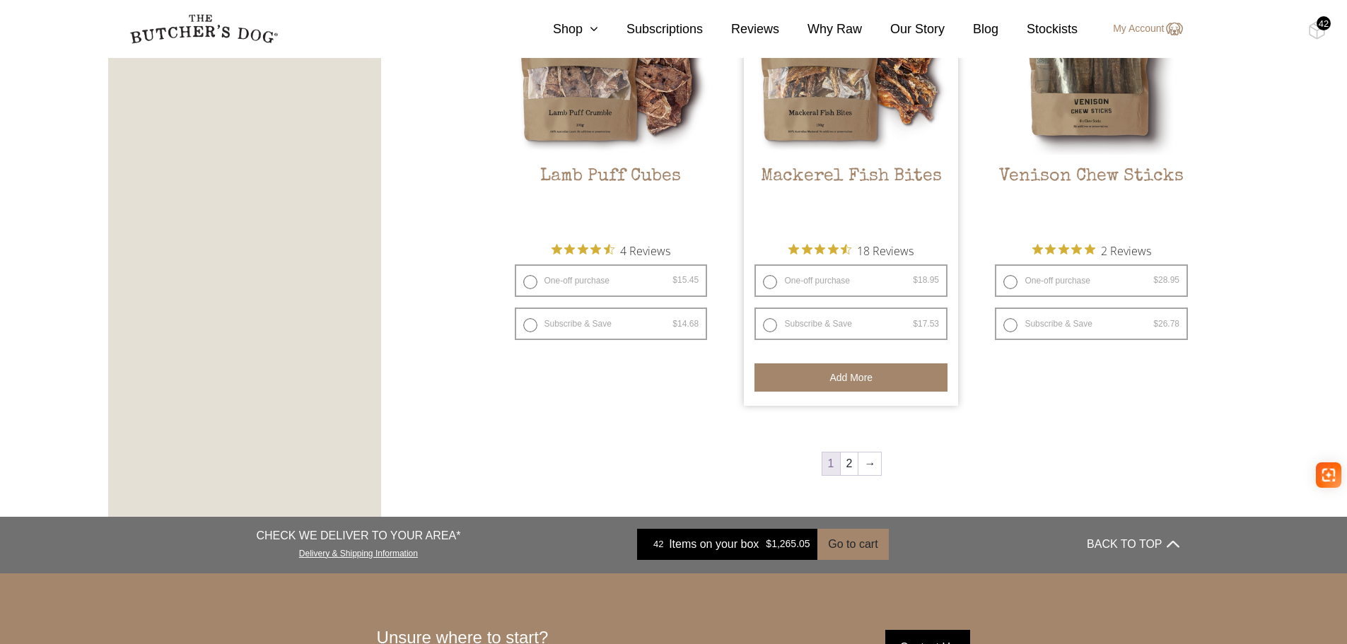
click at [880, 378] on button "Add more" at bounding box center [850, 377] width 193 height 28
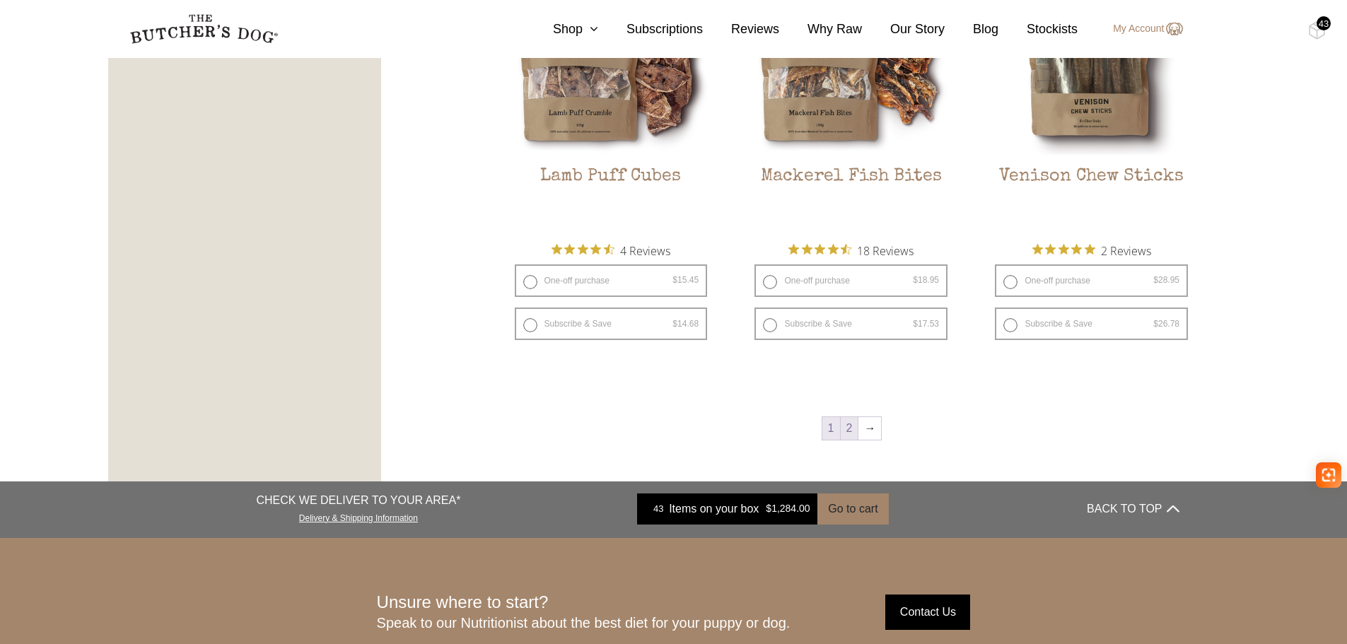
click at [848, 431] on link "2" at bounding box center [850, 428] width 18 height 23
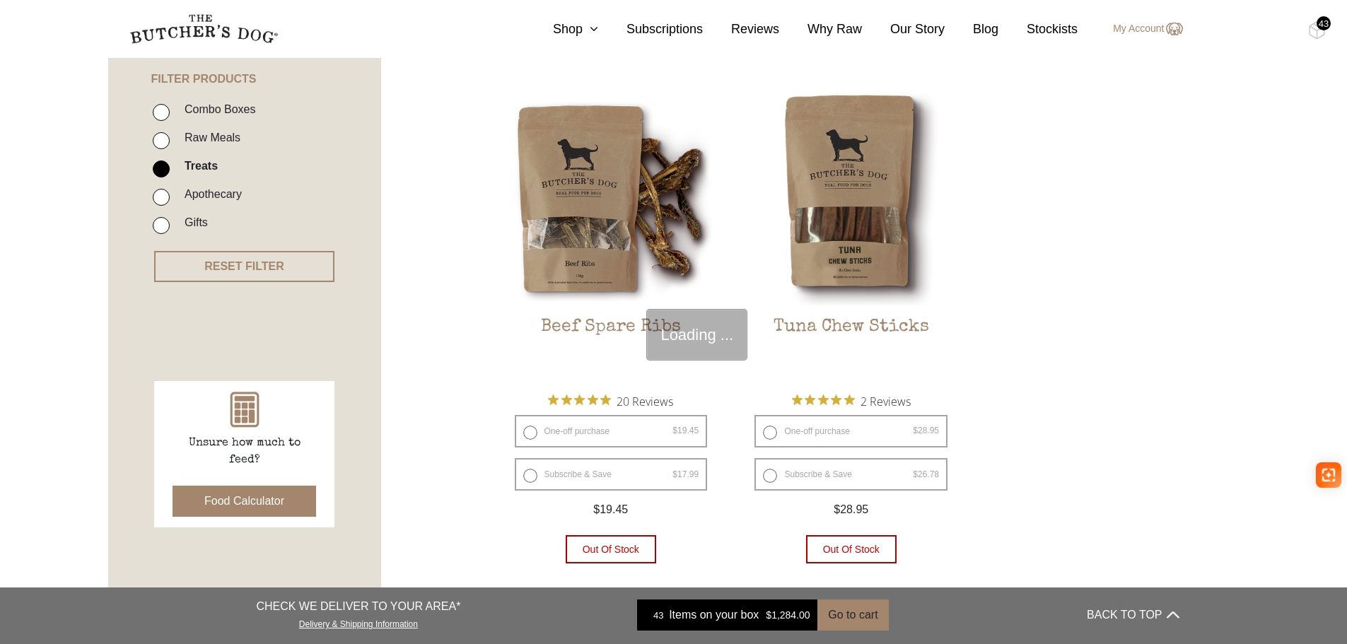
scroll to position [320, 0]
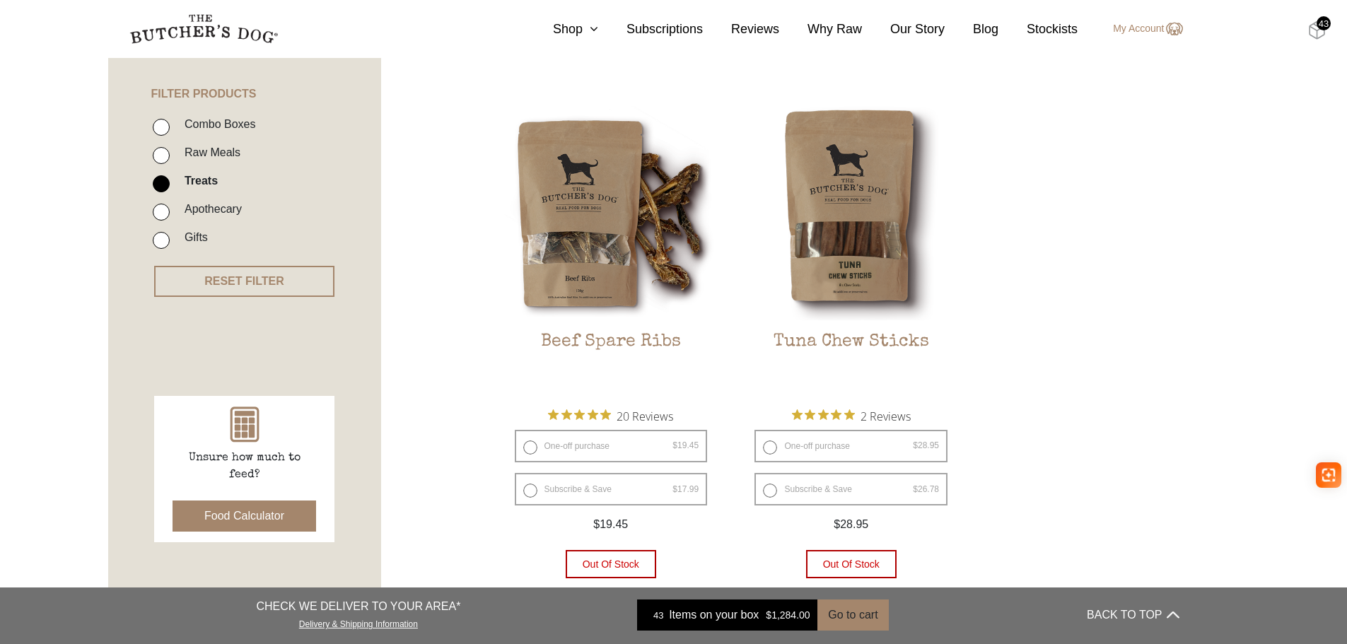
click at [1314, 30] on img at bounding box center [1317, 30] width 18 height 18
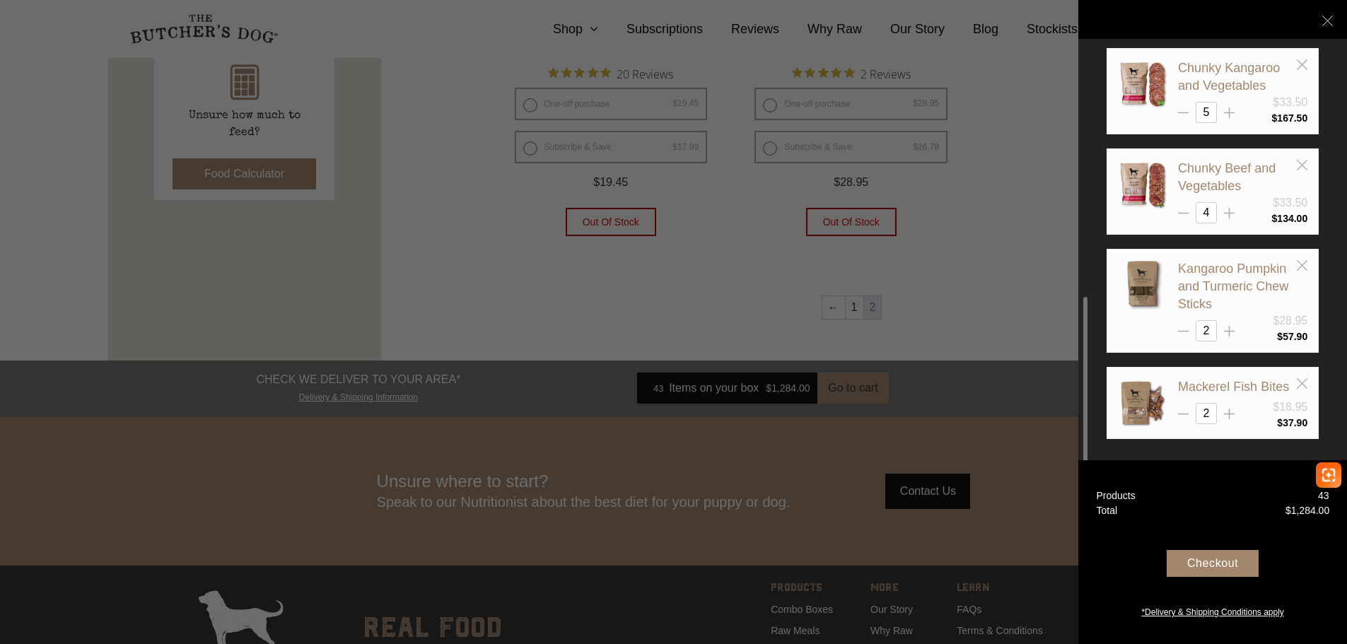
scroll to position [787, 0]
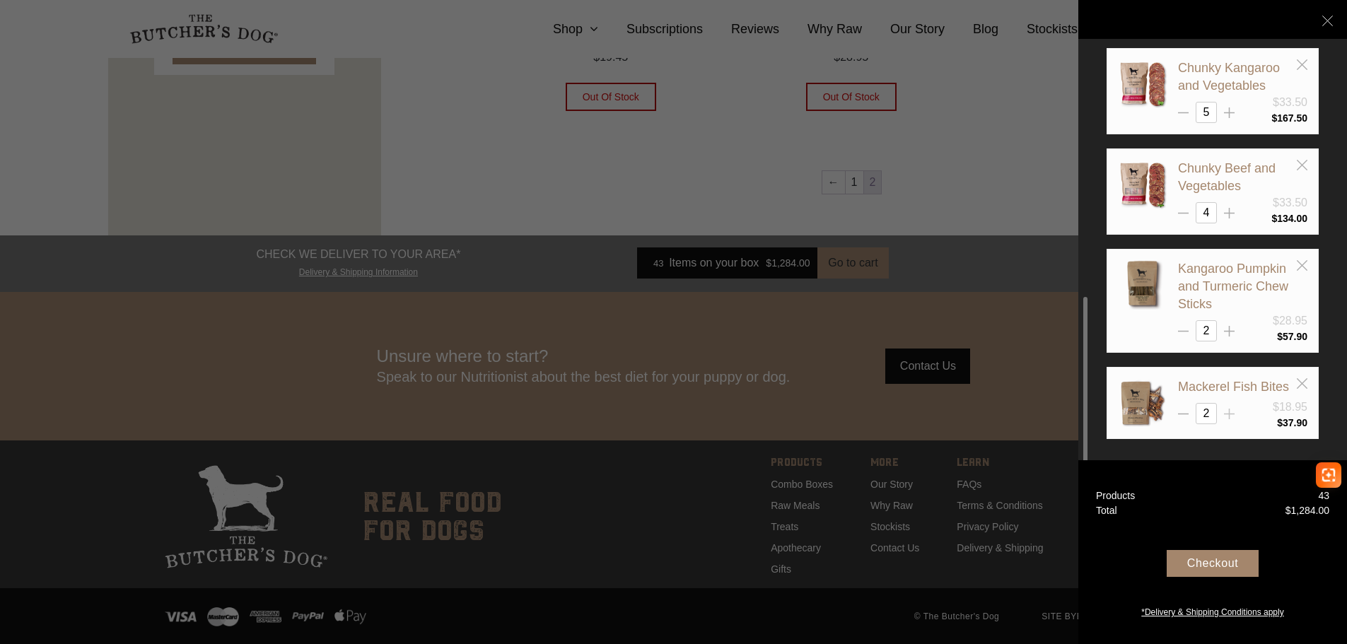
click at [1224, 413] on icon at bounding box center [1229, 414] width 11 height 11
type input "3"
click at [1222, 561] on div "Checkout" at bounding box center [1213, 563] width 92 height 27
